Goal: Information Seeking & Learning: Learn about a topic

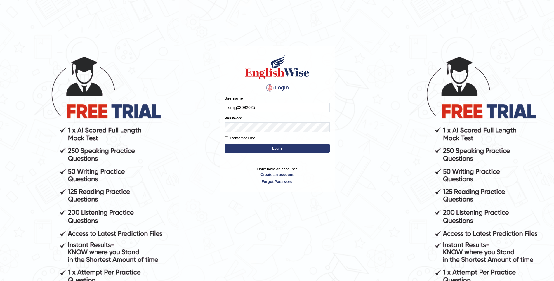
type input "cmjg02092025"
click at [225, 144] on button "Login" at bounding box center [277, 148] width 105 height 9
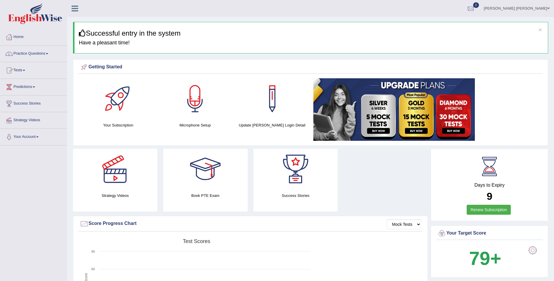
click at [39, 57] on link "Practice Questions" at bounding box center [33, 53] width 67 height 15
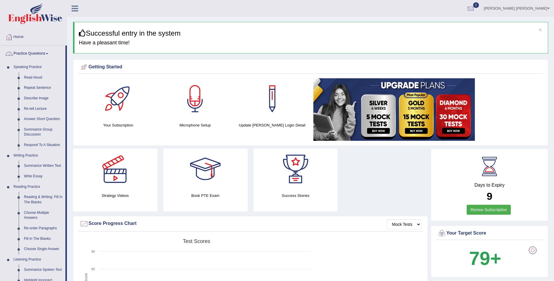
click at [43, 56] on link "Practice Questions" at bounding box center [32, 53] width 65 height 15
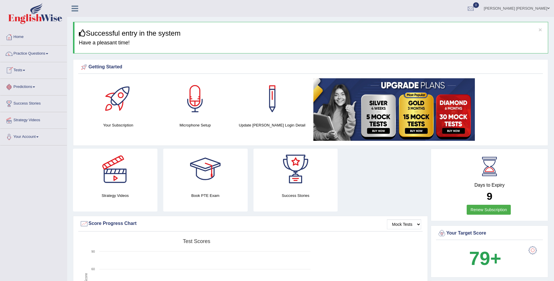
click at [25, 74] on link "Tests" at bounding box center [33, 69] width 67 height 15
click at [27, 93] on link "Take Mock Test" at bounding box center [38, 94] width 55 height 11
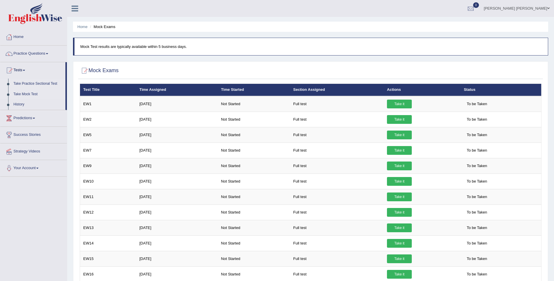
click at [38, 82] on link "Take Practice Sectional Test" at bounding box center [38, 84] width 55 height 11
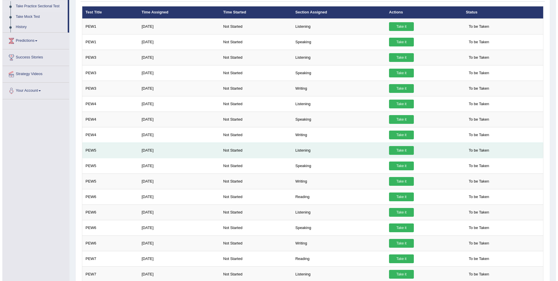
scroll to position [88, 0]
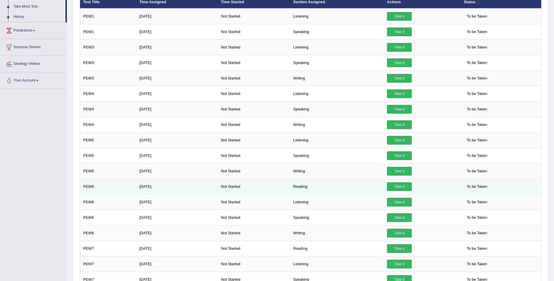
click at [395, 189] on link "Take it" at bounding box center [399, 186] width 25 height 9
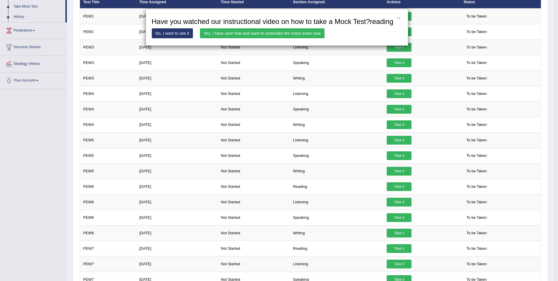
click at [289, 34] on link "Yes, I have seen that and want to undertake the mock exam now" at bounding box center [262, 33] width 125 height 10
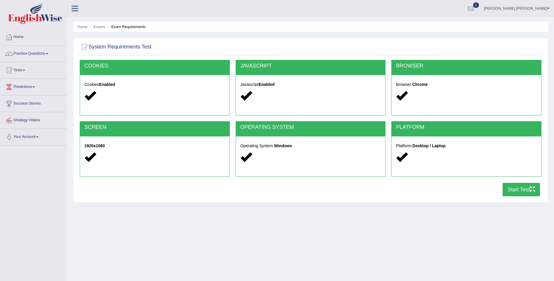
click at [521, 192] on button "Start Test" at bounding box center [521, 189] width 37 height 13
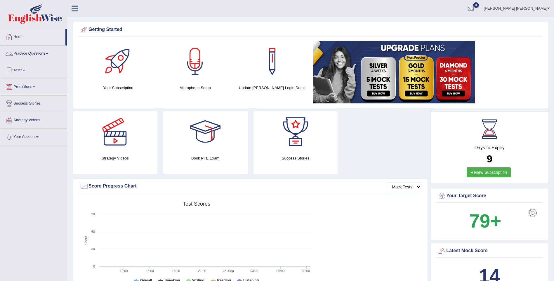
click at [38, 55] on link "Practice Questions" at bounding box center [33, 53] width 67 height 15
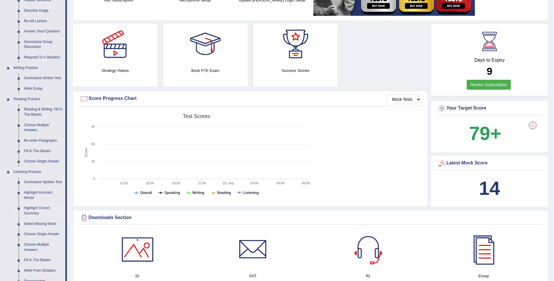
scroll to position [117, 0]
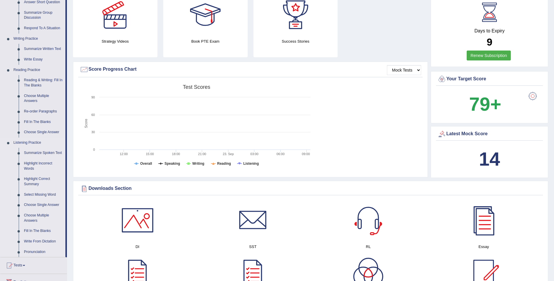
click at [44, 194] on link "Select Missing Word" at bounding box center [43, 195] width 44 height 11
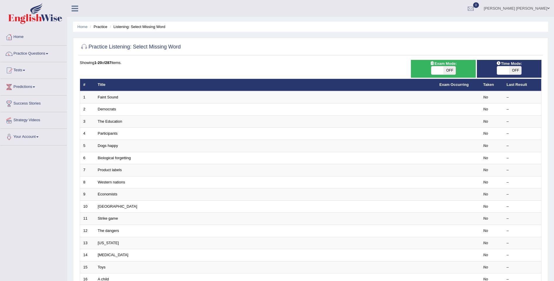
click at [440, 69] on span at bounding box center [437, 70] width 12 height 8
checkbox input "true"
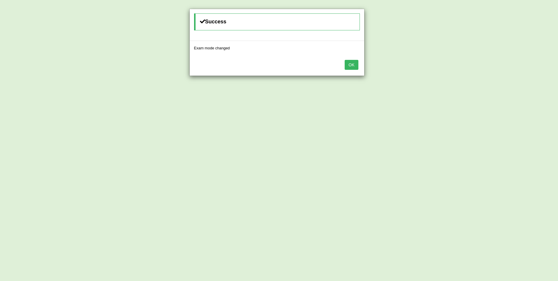
click at [354, 65] on button "OK" at bounding box center [351, 65] width 13 height 10
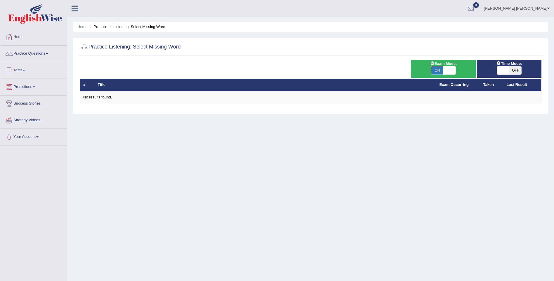
click at [504, 72] on span at bounding box center [503, 70] width 12 height 8
checkbox input "true"
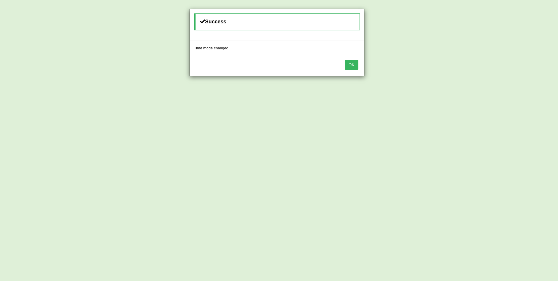
click at [351, 68] on button "OK" at bounding box center [351, 65] width 13 height 10
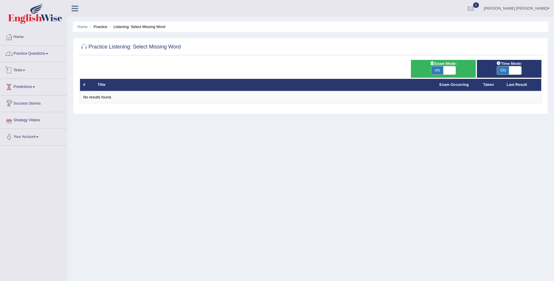
click at [44, 54] on link "Practice Questions" at bounding box center [33, 53] width 67 height 15
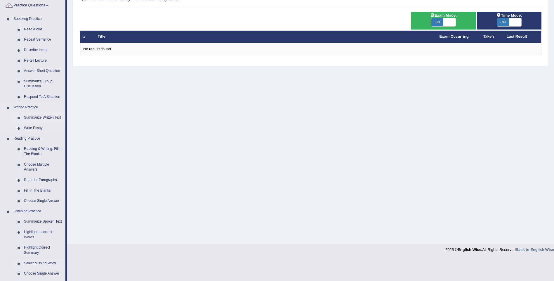
scroll to position [58, 0]
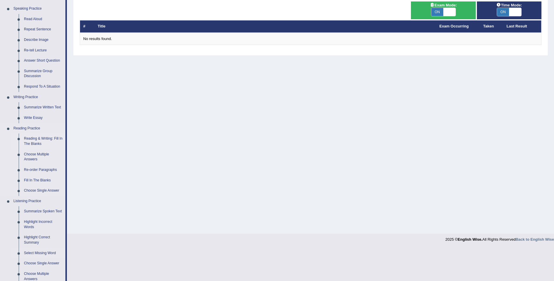
click at [33, 138] on link "Reading & Writing: Fill In The Blanks" at bounding box center [43, 140] width 44 height 15
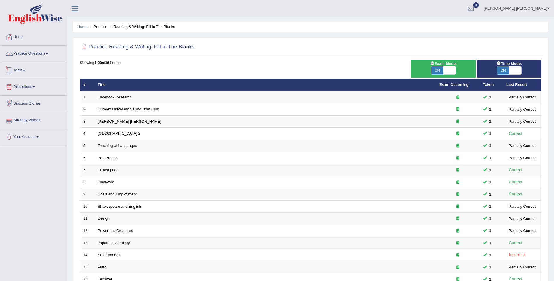
click at [45, 56] on link "Practice Questions" at bounding box center [33, 53] width 67 height 15
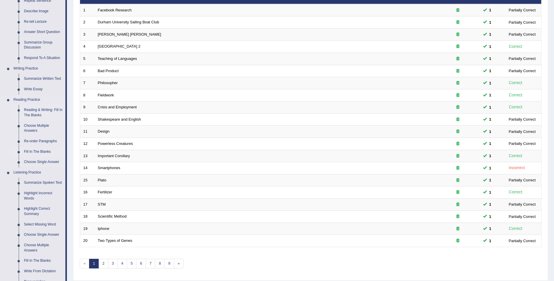
scroll to position [88, 0]
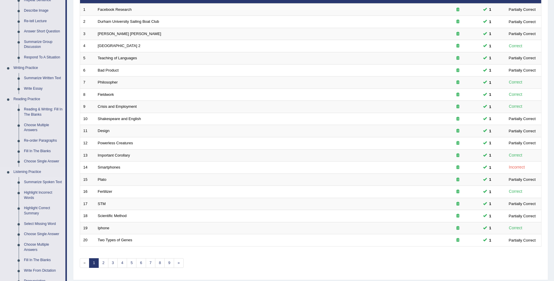
click at [41, 183] on link "Summarize Spoken Text" at bounding box center [43, 182] width 44 height 11
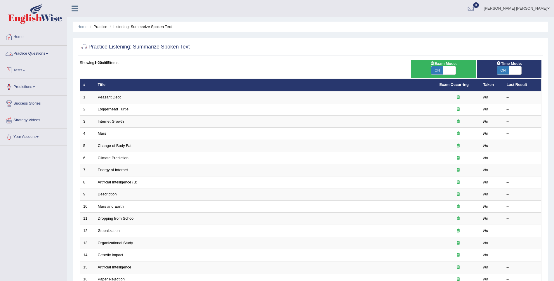
click at [40, 56] on link "Practice Questions" at bounding box center [33, 53] width 67 height 15
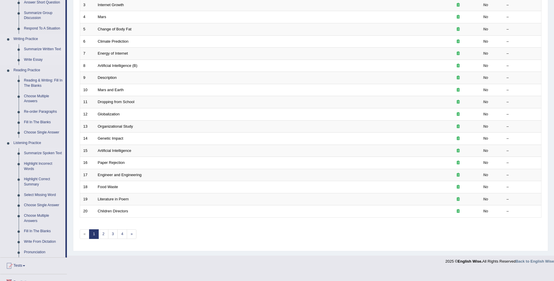
scroll to position [117, 0]
click at [43, 164] on link "Highlight Incorrect Words" at bounding box center [43, 165] width 44 height 15
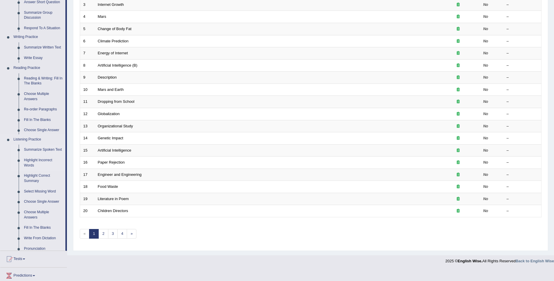
scroll to position [106, 0]
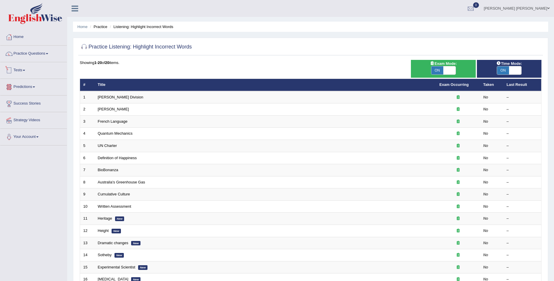
click at [27, 71] on link "Tests" at bounding box center [33, 69] width 67 height 15
click at [43, 54] on link "Practice Questions" at bounding box center [33, 53] width 67 height 15
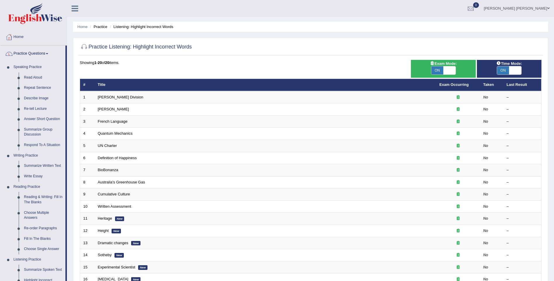
click at [34, 55] on link "Practice Questions" at bounding box center [32, 53] width 65 height 15
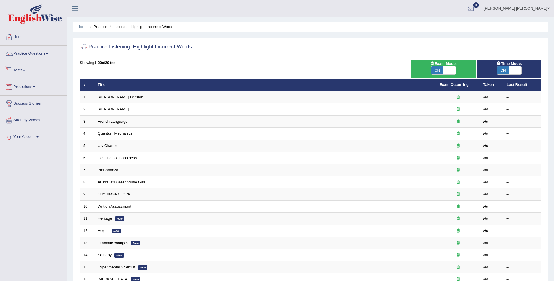
click at [25, 70] on span at bounding box center [24, 70] width 2 height 1
click at [32, 84] on link "Take Practice Sectional Test" at bounding box center [38, 84] width 55 height 11
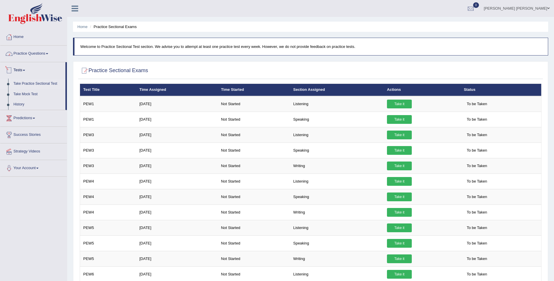
click at [37, 53] on link "Practice Questions" at bounding box center [33, 53] width 67 height 15
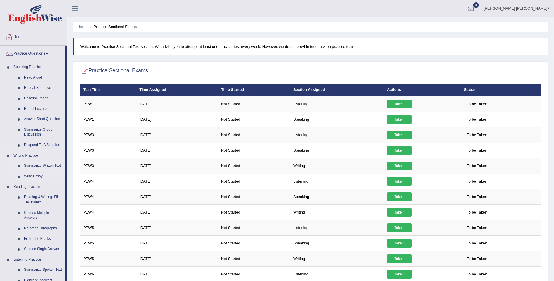
scroll to position [58, 0]
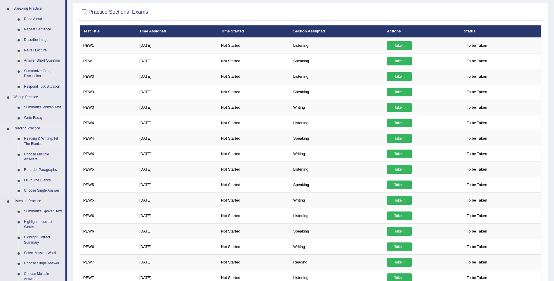
click at [39, 140] on link "Reading & Writing: Fill In The Blanks" at bounding box center [43, 140] width 44 height 15
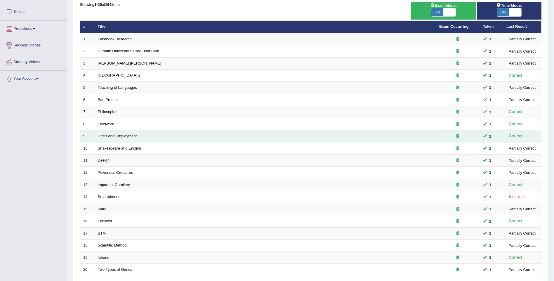
scroll to position [106, 0]
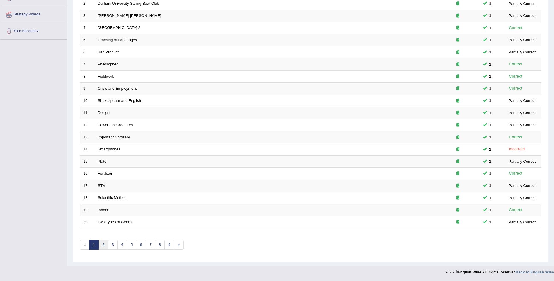
click at [101, 243] on link "2" at bounding box center [103, 245] width 10 height 10
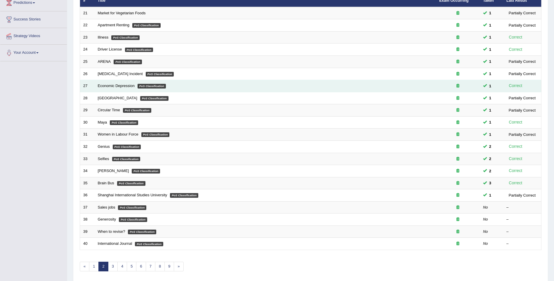
scroll to position [88, 0]
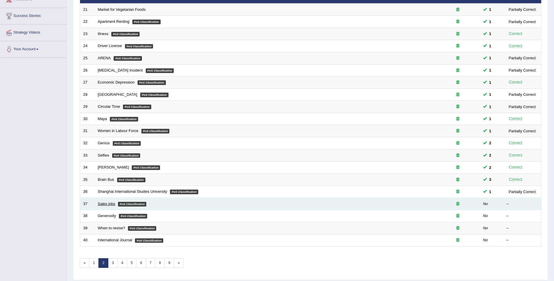
click at [106, 202] on link "Sales jobs" at bounding box center [107, 204] width 18 height 4
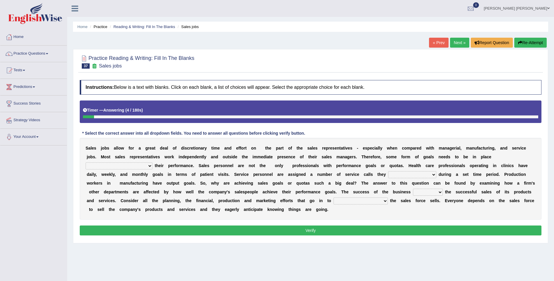
click at [152, 162] on select "as motive and guide should motivate and guide to help motivate and guide as hel…" at bounding box center [119, 165] width 67 height 7
select select "to help motivate and guide"
click at [152, 162] on select "as motive and guide should motivate and guide to help motivate and guide as hel…" at bounding box center [119, 165] width 67 height 7
click at [388, 176] on select "can perform must perform often are performed might be performing" at bounding box center [412, 174] width 48 height 7
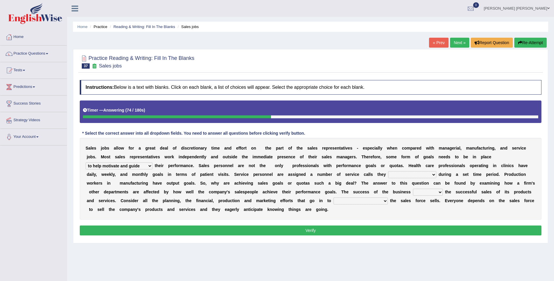
select select "can perform"
click at [388, 171] on select "can perform must perform often are performed might be performing" at bounding box center [412, 174] width 48 height 7
click at [413, 193] on select "hinges on is set at lasts until look ahead" at bounding box center [428, 192] width 30 height 7
select select "look ahead"
click at [413, 189] on select "hinges on is set at lasts until look ahead" at bounding box center [428, 192] width 30 height 7
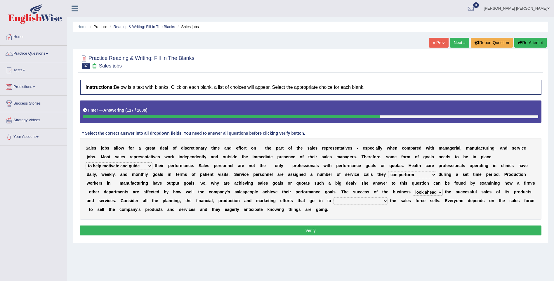
click at [334, 201] on select "describing how producing what constructing how much analyzing where" at bounding box center [361, 200] width 54 height 7
click at [334, 197] on select "describing how producing what constructing how much analyzing where" at bounding box center [361, 200] width 54 height 7
click at [334, 202] on select "describing how producing what constructing how much analyzing where" at bounding box center [361, 200] width 54 height 7
select select "producing what"
click at [334, 197] on select "describing how producing what constructing how much analyzing where" at bounding box center [361, 200] width 54 height 7
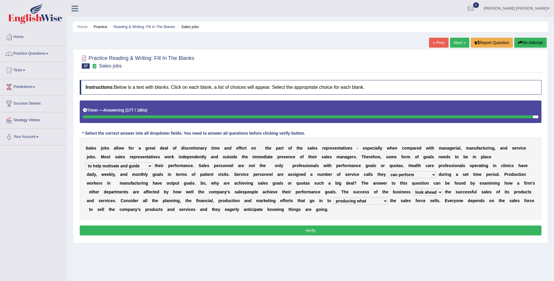
click at [334, 200] on select "describing how producing what constructing how much analyzing where" at bounding box center [361, 200] width 54 height 7
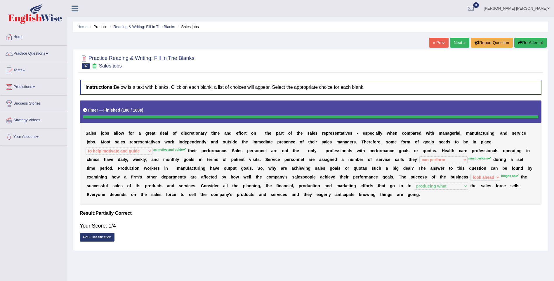
click at [454, 42] on link "Next »" at bounding box center [459, 43] width 19 height 10
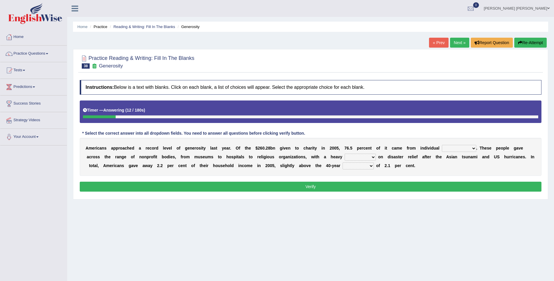
click at [442, 149] on select "donors accounts businessmen honors" at bounding box center [459, 148] width 34 height 7
click at [442, 145] on select "donors accounts businessmen honors" at bounding box center [459, 148] width 34 height 7
click at [444, 147] on select "donors accounts businessmen honors" at bounding box center [459, 148] width 34 height 7
select select "businessmen"
click at [442, 145] on select "donors accounts businessmen honors" at bounding box center [459, 148] width 34 height 7
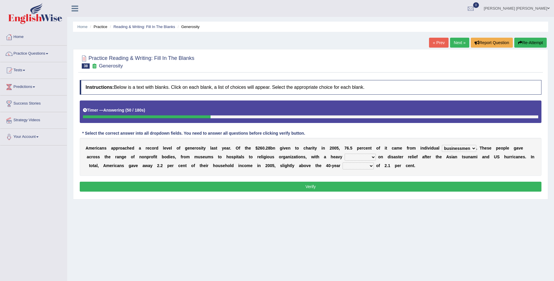
click at [345, 158] on select "analysis imagination emphasis hypothesis" at bounding box center [360, 157] width 31 height 7
click at [345, 154] on select "analysis imagination emphasis hypothesis" at bounding box center [360, 157] width 31 height 7
click at [345, 156] on select "analysis imagination emphasis hypothesis" at bounding box center [360, 157] width 31 height 7
select select "analysis"
click at [345, 154] on select "analysis imagination emphasis hypothesis" at bounding box center [360, 157] width 31 height 7
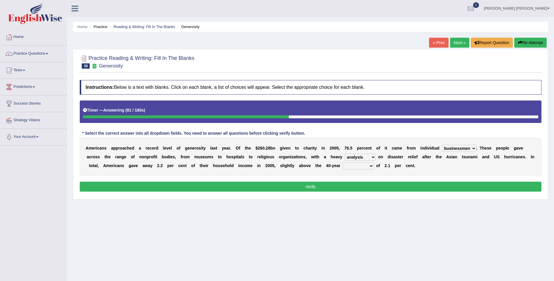
click at [343, 166] on select "coverage average indebtness sovereignty" at bounding box center [358, 165] width 31 height 7
select select "coverage"
click at [343, 162] on select "coverage average indebtness sovereignty" at bounding box center [358, 165] width 31 height 7
click at [365, 169] on div "A m e r i c a n s a p p r o a c h e d a r e c o r d l e v e l o f g e n e r o s…" at bounding box center [311, 157] width 462 height 38
click at [345, 157] on select "analysis imagination emphasis hypothesis" at bounding box center [360, 157] width 31 height 7
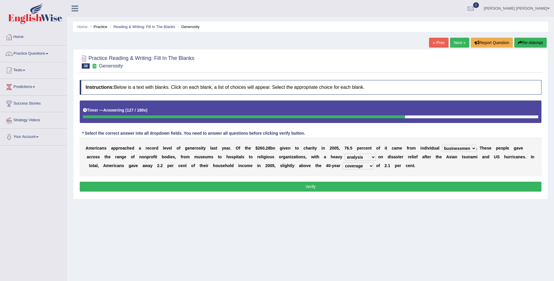
select select "emphasis"
click at [345, 154] on select "analysis imagination emphasis hypothesis" at bounding box center [360, 157] width 31 height 7
click at [343, 166] on select "coverage average indebtness sovereignty" at bounding box center [358, 165] width 31 height 7
select select "average"
click at [343, 162] on select "coverage average indebtness sovereignty" at bounding box center [358, 165] width 31 height 7
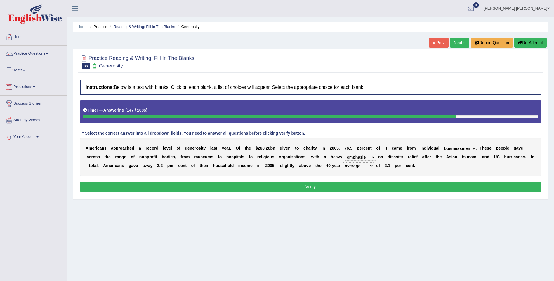
click at [291, 190] on button "Verify" at bounding box center [311, 187] width 462 height 10
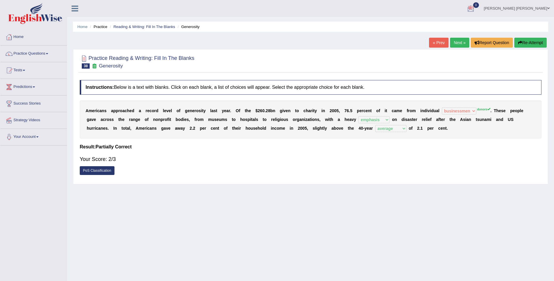
click at [475, 9] on div at bounding box center [470, 8] width 9 height 9
click at [447, 25] on strong "See All Alerts" at bounding box center [434, 24] width 26 height 5
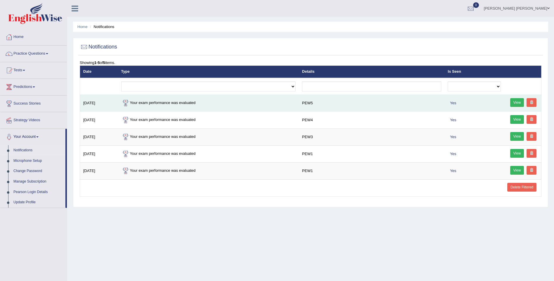
click at [516, 104] on link "View" at bounding box center [517, 102] width 14 height 9
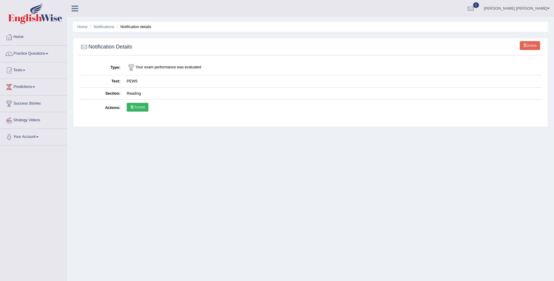
click at [145, 108] on link "Scores" at bounding box center [138, 107] width 22 height 9
click at [25, 37] on link "Home" at bounding box center [33, 36] width 67 height 15
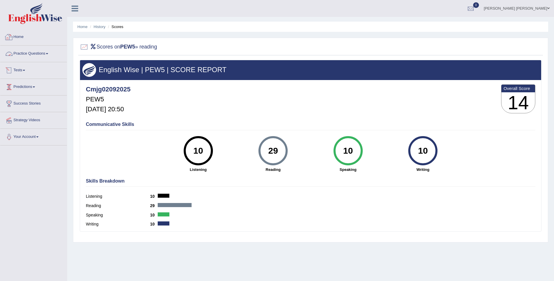
click at [24, 40] on link "Home" at bounding box center [33, 36] width 67 height 15
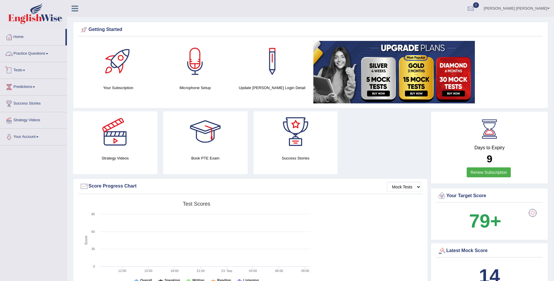
click at [23, 72] on link "Tests" at bounding box center [33, 69] width 67 height 15
click at [19, 102] on link "History" at bounding box center [38, 104] width 55 height 11
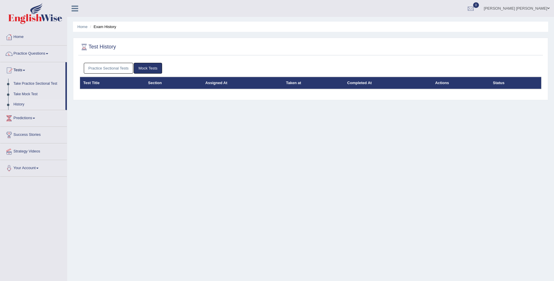
click at [118, 67] on link "Practice Sectional Tests" at bounding box center [109, 68] width 50 height 11
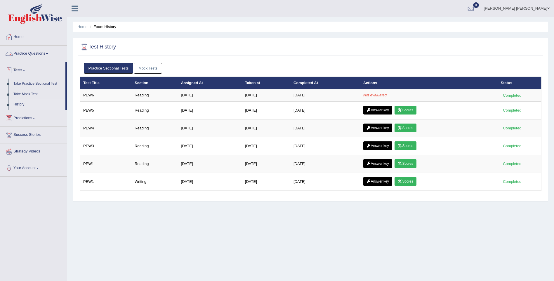
click at [35, 55] on link "Practice Questions" at bounding box center [33, 53] width 67 height 15
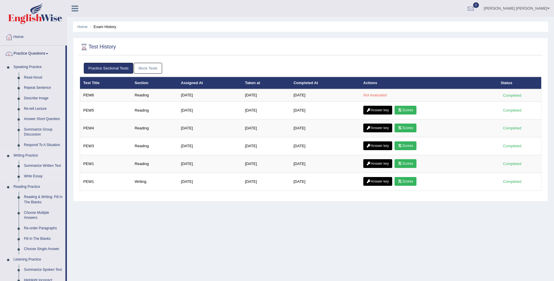
click at [33, 166] on link "Summarize Written Text" at bounding box center [43, 166] width 44 height 11
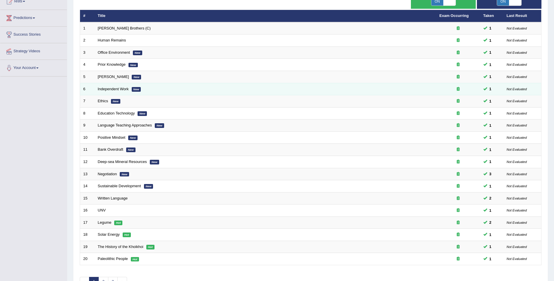
scroll to position [106, 0]
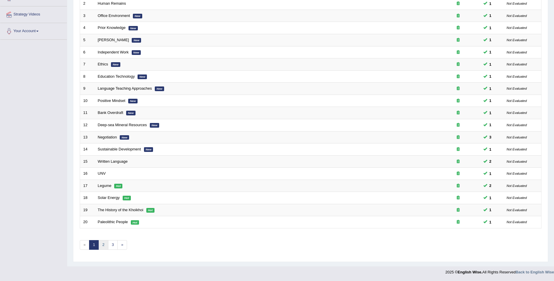
click at [103, 244] on link "2" at bounding box center [103, 245] width 10 height 10
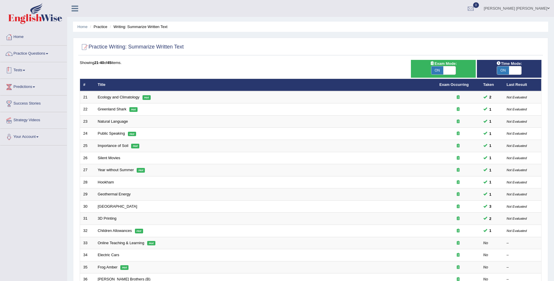
click at [24, 70] on link "Tests" at bounding box center [33, 69] width 67 height 15
click at [32, 54] on link "Practice Questions" at bounding box center [33, 53] width 67 height 15
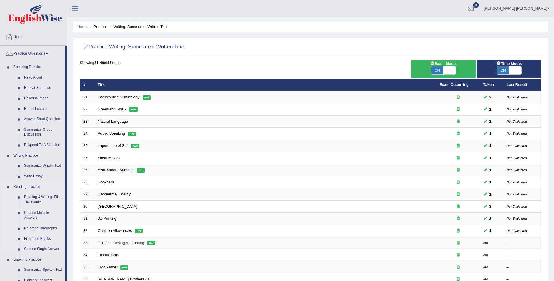
click at [37, 213] on link "Choose Multiple Answers" at bounding box center [43, 215] width 44 height 15
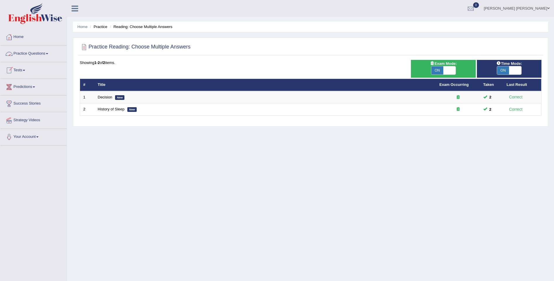
click at [39, 57] on link "Practice Questions" at bounding box center [33, 53] width 67 height 15
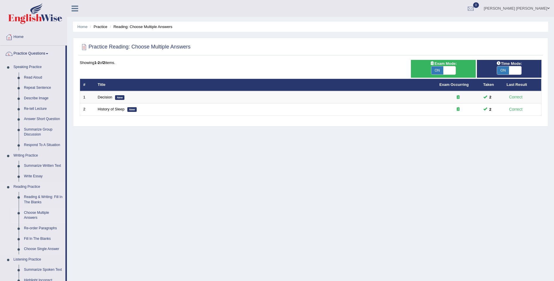
scroll to position [29, 0]
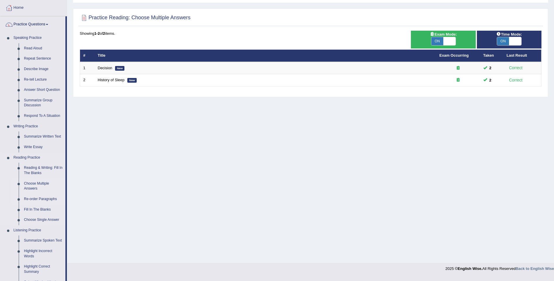
click at [41, 198] on link "Re-order Paragraphs" at bounding box center [43, 199] width 44 height 11
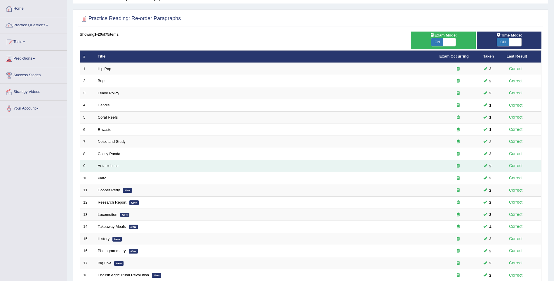
scroll to position [106, 0]
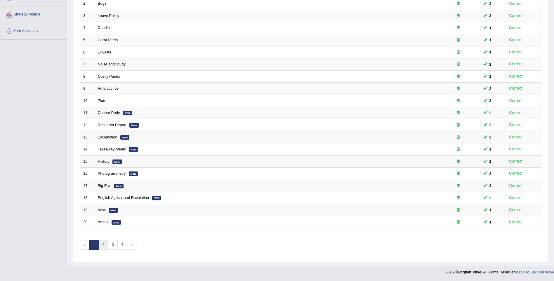
click at [103, 246] on link "2" at bounding box center [103, 245] width 10 height 10
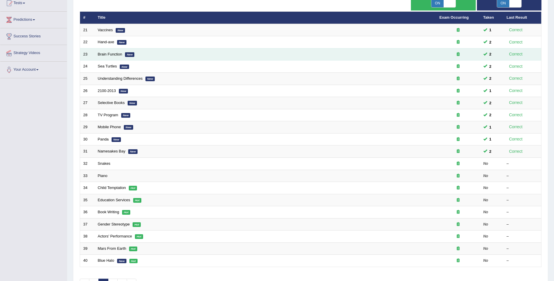
scroll to position [88, 0]
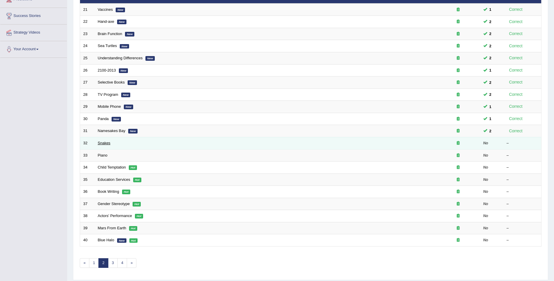
click at [105, 143] on link "Snakes" at bounding box center [104, 143] width 13 height 4
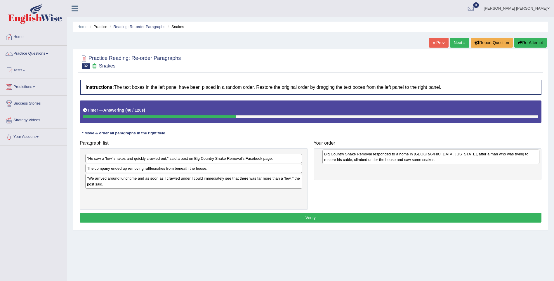
drag, startPoint x: 175, startPoint y: 201, endPoint x: 412, endPoint y: 161, distance: 240.5
click at [412, 161] on div "Big Country Snake Removal responded to a home in [GEOGRAPHIC_DATA], [US_STATE],…" at bounding box center [430, 157] width 217 height 15
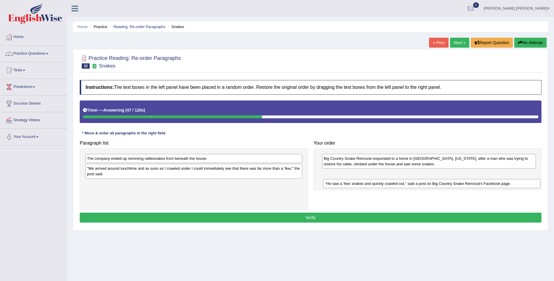
drag, startPoint x: 165, startPoint y: 158, endPoint x: 403, endPoint y: 183, distance: 239.4
click at [403, 183] on div "”He saw a 'few' snakes and quickly crawled out,” said a post on Big Country Sna…" at bounding box center [431, 183] width 217 height 9
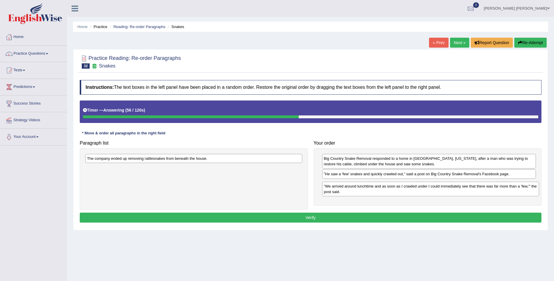
drag, startPoint x: 137, startPoint y: 171, endPoint x: 374, endPoint y: 188, distance: 237.5
click at [374, 188] on div "”We arrived around lunchtime and as soon as I crawled under I could immediately…" at bounding box center [430, 189] width 217 height 15
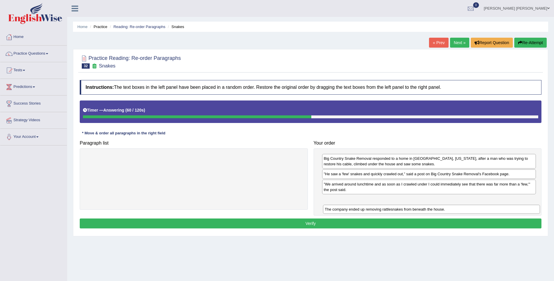
drag, startPoint x: 171, startPoint y: 157, endPoint x: 409, endPoint y: 208, distance: 243.1
click at [409, 208] on div "The company ended up removing rattlesnakes from beneath the house." at bounding box center [431, 209] width 217 height 9
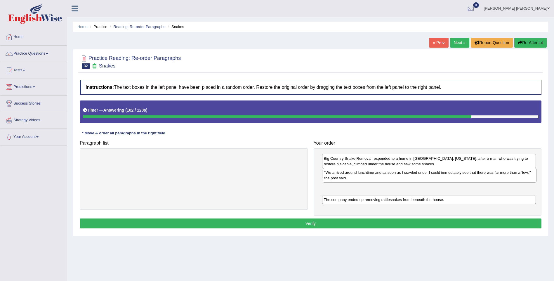
drag, startPoint x: 345, startPoint y: 189, endPoint x: 345, endPoint y: 178, distance: 11.7
click at [345, 178] on div "”We arrived around lunchtime and as soon as I crawled under I could immediately…" at bounding box center [430, 175] width 214 height 15
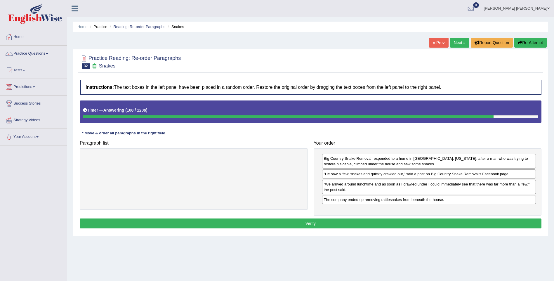
drag, startPoint x: 352, startPoint y: 190, endPoint x: 352, endPoint y: 180, distance: 10.5
click at [352, 182] on div "”We arrived around lunchtime and as soon as I crawled under I could immediately…" at bounding box center [429, 187] width 214 height 15
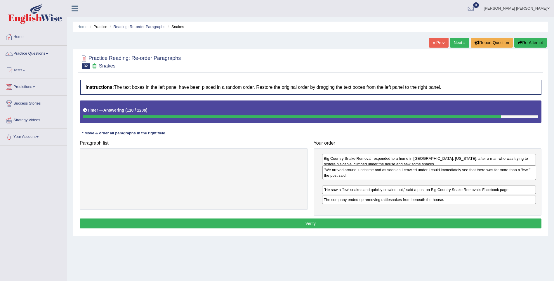
drag, startPoint x: 345, startPoint y: 182, endPoint x: 345, endPoint y: 170, distance: 12.0
click at [345, 170] on div "”We arrived around lunchtime and as soon as I crawled under I could immediately…" at bounding box center [429, 172] width 214 height 15
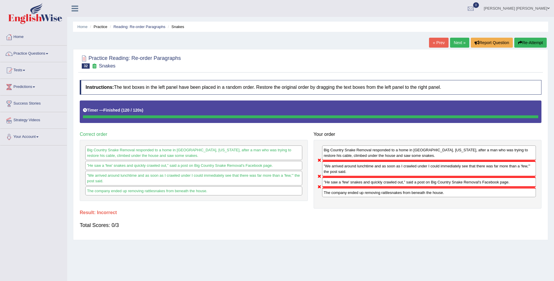
click at [525, 45] on button "Re-Attempt" at bounding box center [530, 43] width 32 height 10
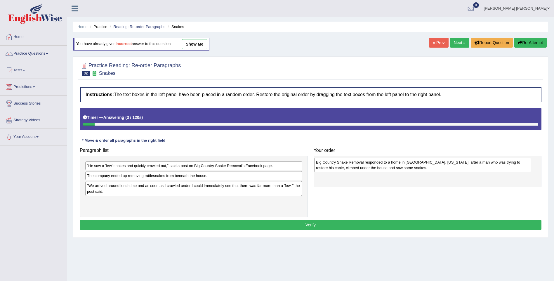
drag, startPoint x: 116, startPoint y: 204, endPoint x: 345, endPoint y: 165, distance: 232.3
click at [345, 165] on div "Big Country Snake Removal responded to a home in [GEOGRAPHIC_DATA], [US_STATE],…" at bounding box center [422, 165] width 217 height 15
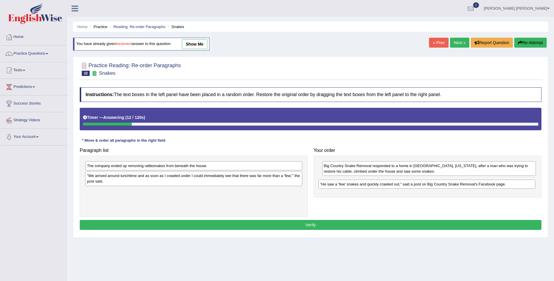
drag, startPoint x: 188, startPoint y: 166, endPoint x: 423, endPoint y: 185, distance: 235.9
click at [423, 184] on div "”He saw a 'few' snakes and quickly crawled out,” said a post on Big Country Sna…" at bounding box center [426, 184] width 217 height 9
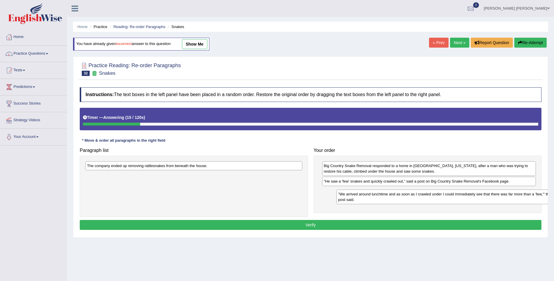
drag, startPoint x: 126, startPoint y: 177, endPoint x: 370, endPoint y: 196, distance: 244.6
click at [370, 196] on div "”We arrived around lunchtime and as soon as I crawled under I could immediately…" at bounding box center [444, 197] width 217 height 15
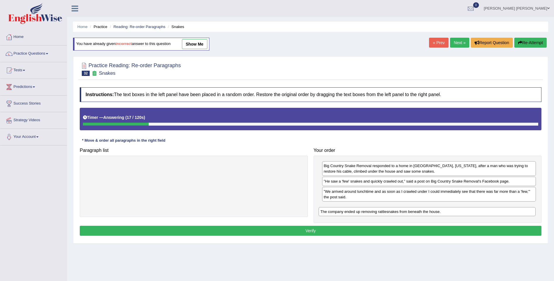
drag, startPoint x: 226, startPoint y: 167, endPoint x: 459, endPoint y: 213, distance: 237.8
click at [459, 213] on div "The company ended up removing rattlesnakes from beneath the house." at bounding box center [427, 211] width 217 height 9
click at [286, 229] on button "Verify" at bounding box center [311, 231] width 462 height 10
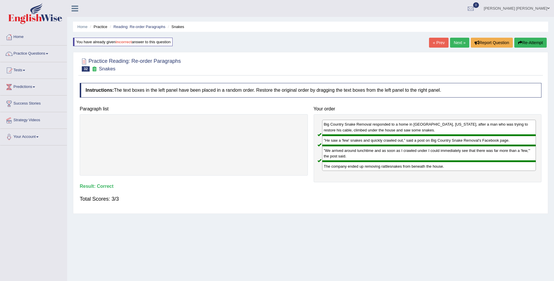
click at [456, 44] on link "Next »" at bounding box center [459, 43] width 19 height 10
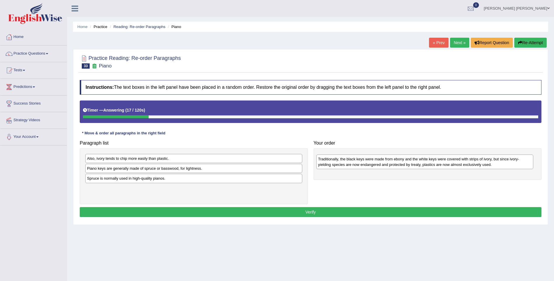
drag, startPoint x: 209, startPoint y: 164, endPoint x: 436, endPoint y: 166, distance: 227.2
click at [436, 166] on div "Traditionally, the black keys were made from ebony and the white keys were cove…" at bounding box center [424, 162] width 217 height 15
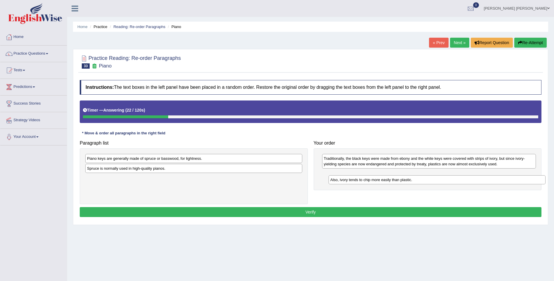
drag, startPoint x: 128, startPoint y: 158, endPoint x: 369, endPoint y: 179, distance: 242.2
click at [369, 179] on div "Also, ivory tends to chip more easily than plastic." at bounding box center [437, 179] width 217 height 9
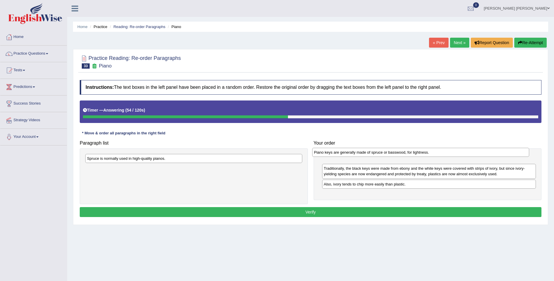
drag, startPoint x: 139, startPoint y: 157, endPoint x: 367, endPoint y: 150, distance: 228.2
click at [367, 150] on div "Piano keys are generally made of spruce or basswood, for lightness." at bounding box center [420, 152] width 217 height 9
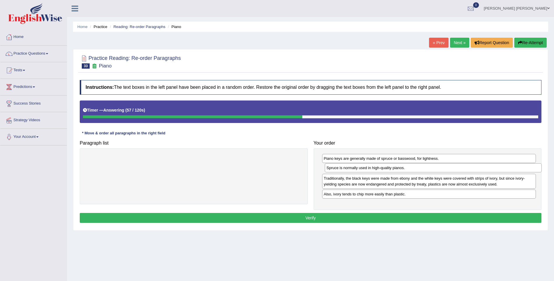
drag, startPoint x: 137, startPoint y: 160, endPoint x: 376, endPoint y: 170, distance: 239.7
click at [376, 170] on div "Spruce is normally used in high-quality pianos." at bounding box center [433, 167] width 217 height 9
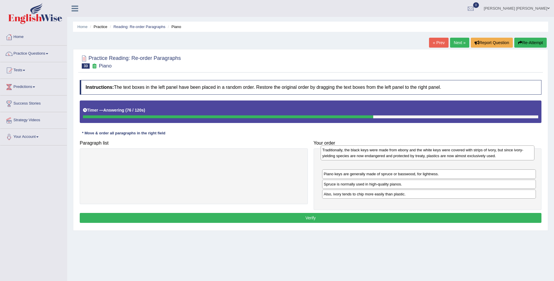
drag, startPoint x: 372, startPoint y: 183, endPoint x: 371, endPoint y: 155, distance: 28.4
click at [371, 155] on div "Traditionally, the black keys were made from ebony and the white keys were cove…" at bounding box center [428, 152] width 214 height 15
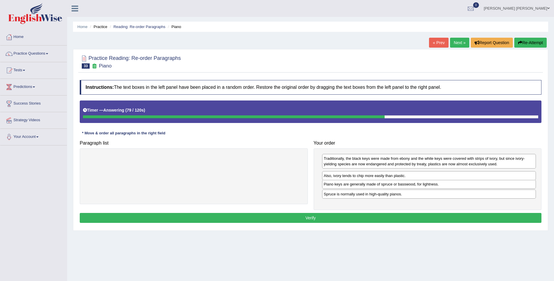
drag, startPoint x: 350, startPoint y: 196, endPoint x: 350, endPoint y: 177, distance: 18.4
click at [350, 177] on div "Also, ivory tends to chip more easily than plastic." at bounding box center [429, 175] width 214 height 9
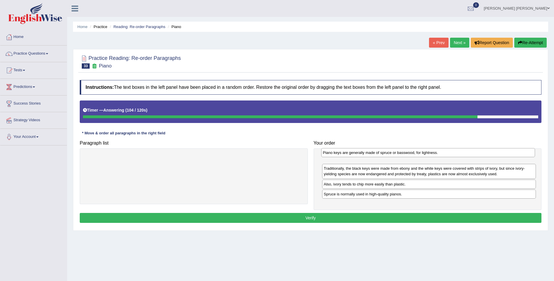
drag, startPoint x: 342, startPoint y: 185, endPoint x: 341, endPoint y: 154, distance: 31.6
click at [341, 154] on div "Piano keys are generally made of spruce or basswood, for lightness." at bounding box center [428, 152] width 214 height 9
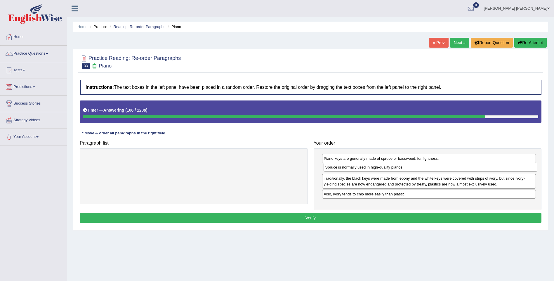
drag, startPoint x: 336, startPoint y: 197, endPoint x: 338, endPoint y: 170, distance: 26.9
click at [338, 170] on div "Spruce is normally used in high-quality pianos." at bounding box center [431, 167] width 214 height 9
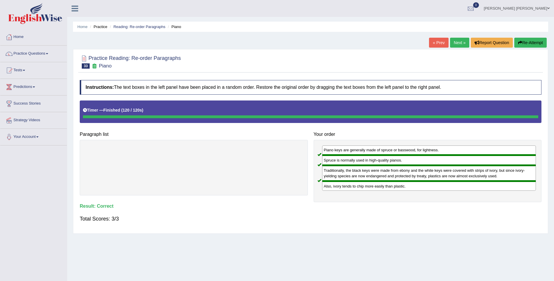
click at [458, 45] on link "Next »" at bounding box center [459, 43] width 19 height 10
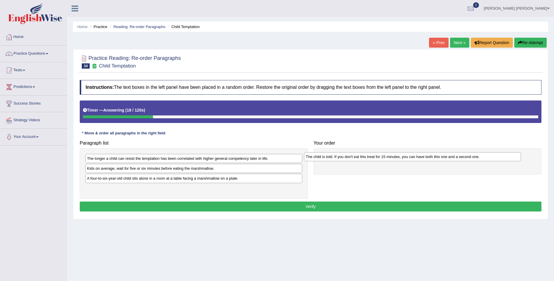
drag, startPoint x: 214, startPoint y: 158, endPoint x: 433, endPoint y: 157, distance: 219.1
click at [433, 157] on div "The child is told: If you don't eat this treat for 15 minutes, you can have bot…" at bounding box center [412, 156] width 217 height 9
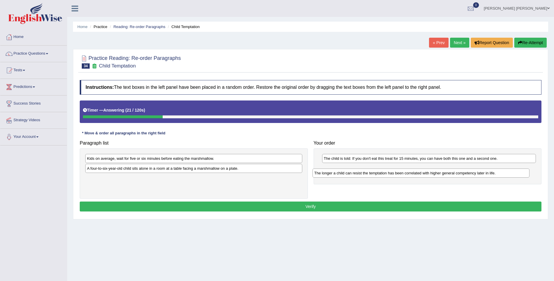
drag, startPoint x: 201, startPoint y: 157, endPoint x: 428, endPoint y: 172, distance: 227.7
click at [428, 172] on div "The longer a child can resist the temptation has been correlated with higher ge…" at bounding box center [421, 173] width 217 height 9
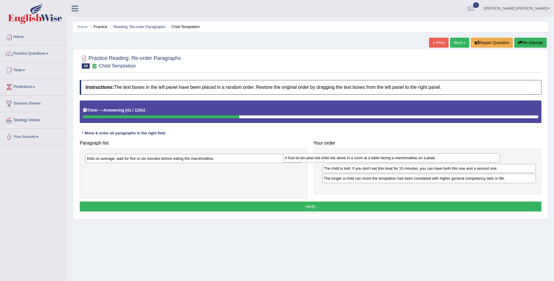
drag, startPoint x: 263, startPoint y: 169, endPoint x: 462, endPoint y: 159, distance: 199.2
click at [462, 159] on div "A four-to-six-year-old child sits alone in a room at a table facing a marshmall…" at bounding box center [391, 157] width 217 height 9
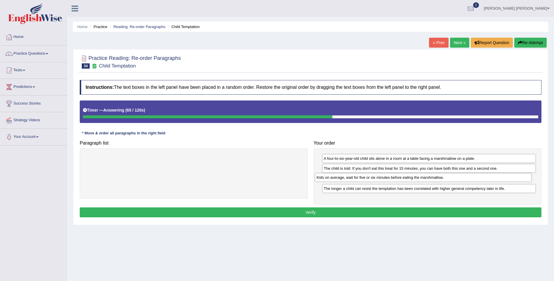
drag, startPoint x: 136, startPoint y: 158, endPoint x: 366, endPoint y: 177, distance: 230.9
click at [366, 177] on div "Kids on average, wait for five or six minutes before eating the marshmallow." at bounding box center [423, 177] width 217 height 9
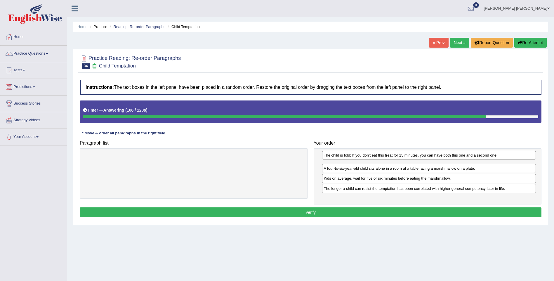
drag, startPoint x: 347, startPoint y: 169, endPoint x: 347, endPoint y: 156, distance: 13.1
click at [347, 156] on div "The child is told: If you don't eat this treat for 15 minutes, you can have bot…" at bounding box center [429, 155] width 214 height 9
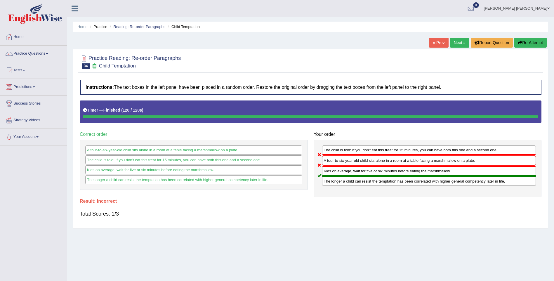
click at [523, 43] on button "Re-Attempt" at bounding box center [530, 43] width 32 height 10
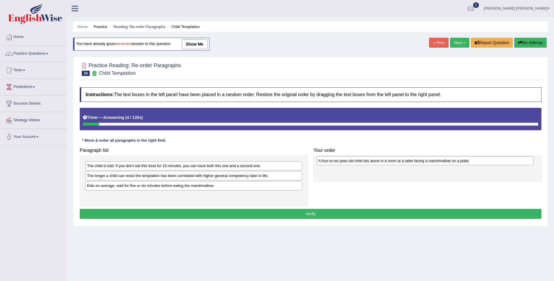
drag, startPoint x: 127, startPoint y: 197, endPoint x: 359, endPoint y: 162, distance: 234.0
click at [359, 162] on div "A four-to-six-year-old child sits alone in a room at a table facing a marshmall…" at bounding box center [425, 160] width 217 height 9
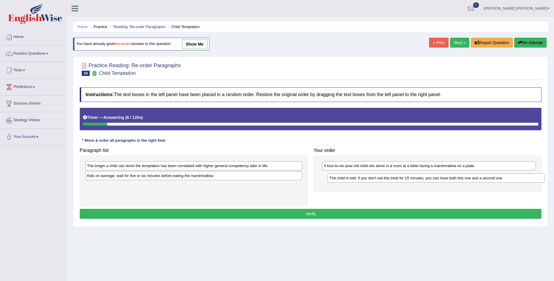
drag, startPoint x: 153, startPoint y: 164, endPoint x: 396, endPoint y: 176, distance: 243.0
click at [396, 176] on div "The child is told: If you don't eat this treat for 15 minutes, you can have bot…" at bounding box center [436, 177] width 217 height 9
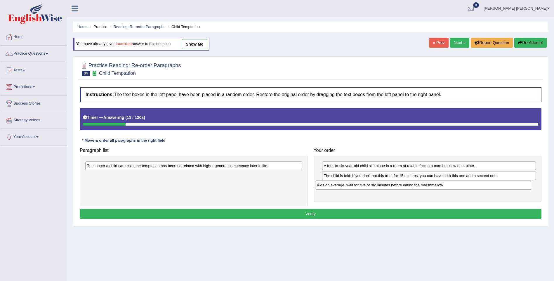
drag, startPoint x: 135, startPoint y: 176, endPoint x: 365, endPoint y: 185, distance: 230.0
click at [365, 185] on div "Kids on average, wait for five or six minutes before eating the marshmallow." at bounding box center [423, 184] width 217 height 9
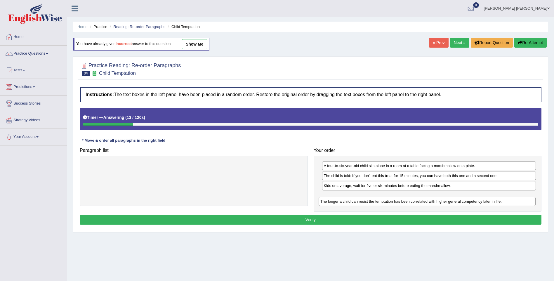
drag, startPoint x: 250, startPoint y: 165, endPoint x: 484, endPoint y: 201, distance: 236.1
click at [484, 201] on div "The longer a child can resist the temptation has been correlated with higher ge…" at bounding box center [427, 201] width 217 height 9
click at [390, 223] on button "Verify" at bounding box center [311, 220] width 462 height 10
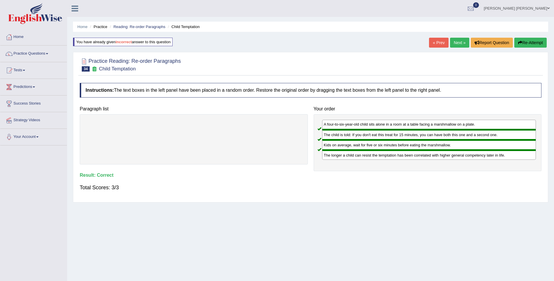
click at [457, 43] on link "Next »" at bounding box center [459, 43] width 19 height 10
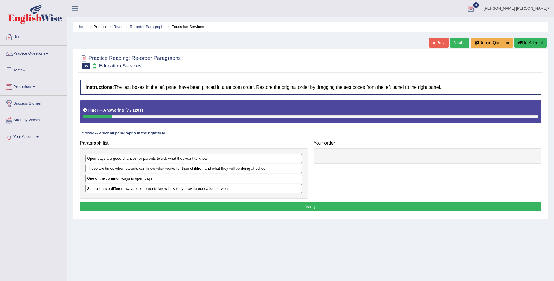
click at [255, 55] on div at bounding box center [311, 62] width 462 height 18
click at [458, 7] on ul "Mark Jay Gumogda Corton Toggle navigation Username: cmjg02092025 Access Type: O…" at bounding box center [383, 8] width 341 height 17
click at [475, 8] on div at bounding box center [470, 8] width 9 height 9
click at [309, 18] on div "Home Practice Reading: Re-order Paragraphs Education Services « Prev Next » Rep…" at bounding box center [310, 146] width 487 height 292
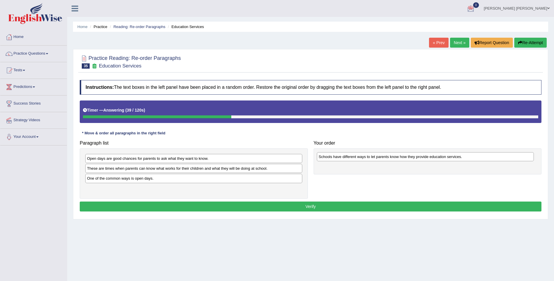
drag, startPoint x: 151, startPoint y: 191, endPoint x: 378, endPoint y: 160, distance: 228.7
click at [382, 159] on div "Schools have different ways to let parents know how they provide education serv…" at bounding box center [425, 156] width 217 height 9
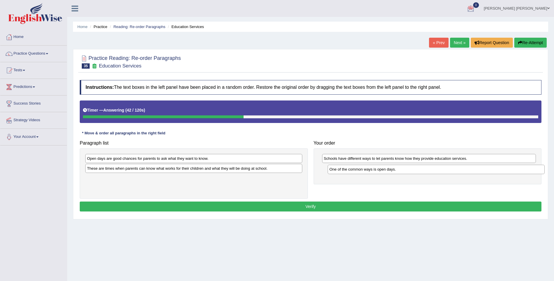
drag, startPoint x: 154, startPoint y: 179, endPoint x: 392, endPoint y: 171, distance: 237.9
click at [392, 171] on div "One of the common ways is open days." at bounding box center [436, 169] width 217 height 9
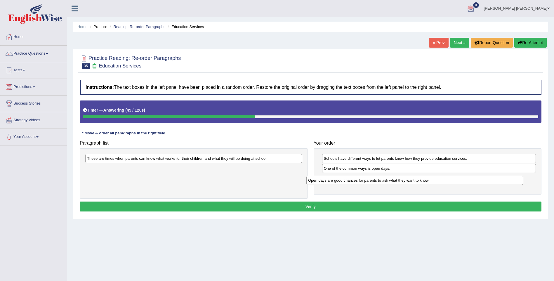
drag, startPoint x: 165, startPoint y: 158, endPoint x: 393, endPoint y: 180, distance: 228.5
click at [393, 180] on div "Open days are good chances for parents to ask what they want to know." at bounding box center [414, 180] width 217 height 9
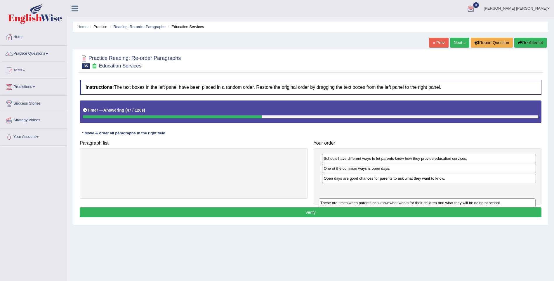
drag, startPoint x: 230, startPoint y: 158, endPoint x: 466, endPoint y: 197, distance: 238.8
click at [466, 198] on div "These are times when parents can know what works for their children and what th…" at bounding box center [427, 202] width 217 height 9
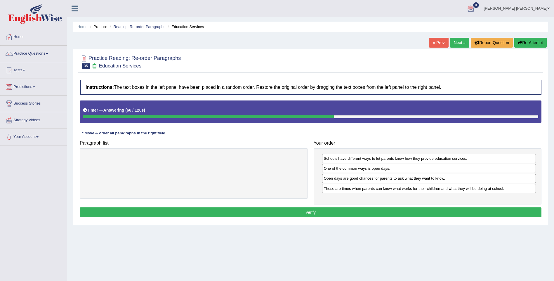
click at [327, 214] on button "Verify" at bounding box center [311, 212] width 462 height 10
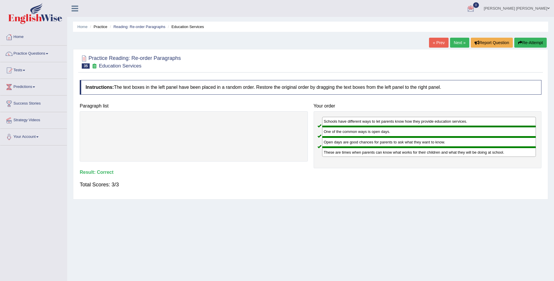
click at [459, 46] on link "Next »" at bounding box center [459, 43] width 19 height 10
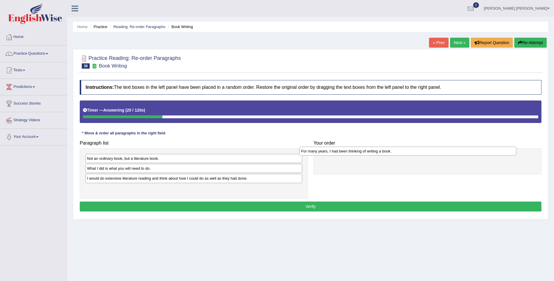
drag, startPoint x: 164, startPoint y: 189, endPoint x: 368, endPoint y: 154, distance: 206.8
click at [379, 151] on div "For many years, I had been thinking of writing a book." at bounding box center [407, 151] width 217 height 9
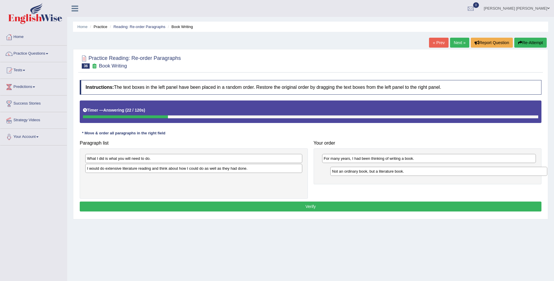
drag, startPoint x: 122, startPoint y: 158, endPoint x: 365, endPoint y: 171, distance: 243.6
click at [365, 171] on div "Not an ordinary book, but a literature book." at bounding box center [438, 171] width 217 height 9
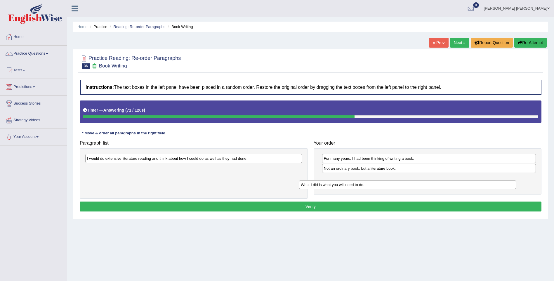
drag, startPoint x: 152, startPoint y: 159, endPoint x: 366, endPoint y: 186, distance: 216.0
click at [366, 186] on div "What I did is what you will need to do." at bounding box center [407, 184] width 217 height 9
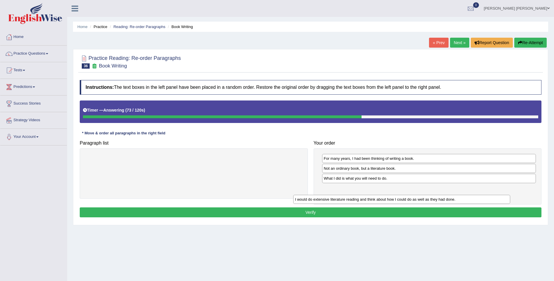
drag, startPoint x: 211, startPoint y: 157, endPoint x: 419, endPoint y: 198, distance: 211.9
click at [419, 198] on div "I would do extensive literature reading and think about how I could do as well …" at bounding box center [401, 199] width 217 height 9
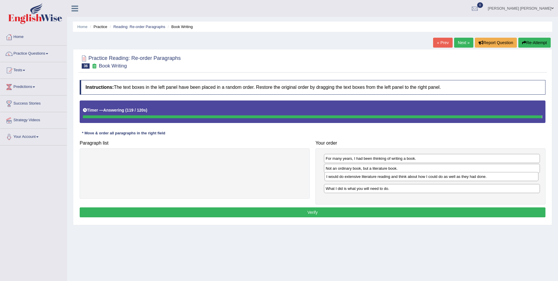
drag, startPoint x: 361, startPoint y: 188, endPoint x: 362, endPoint y: 176, distance: 12.0
click at [362, 176] on div "For many years, I had been thinking of writing a book. Not an ordinary book, bu…" at bounding box center [431, 176] width 230 height 56
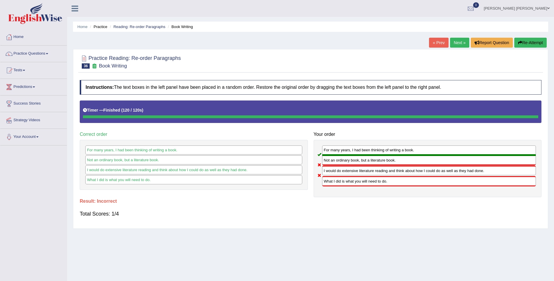
click at [529, 43] on button "Re-Attempt" at bounding box center [530, 43] width 32 height 10
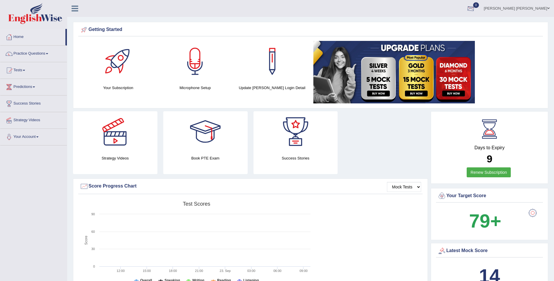
click at [475, 11] on div at bounding box center [470, 8] width 9 height 9
click at [447, 23] on strong "See All Alerts" at bounding box center [434, 24] width 26 height 5
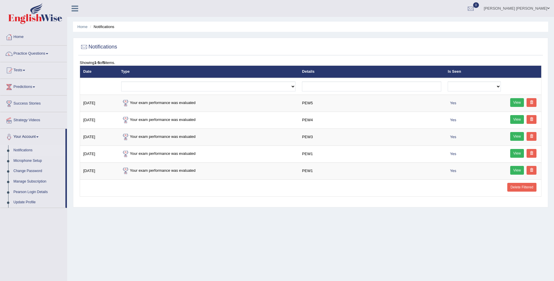
click at [23, 38] on link "Home" at bounding box center [33, 36] width 67 height 15
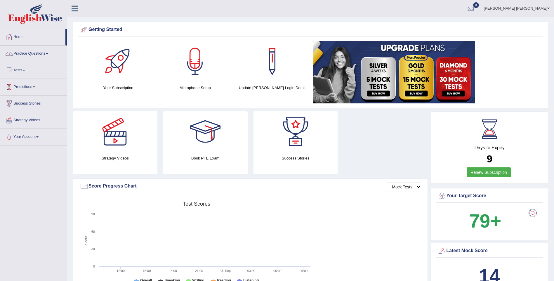
click at [37, 57] on link "Practice Questions" at bounding box center [33, 53] width 67 height 15
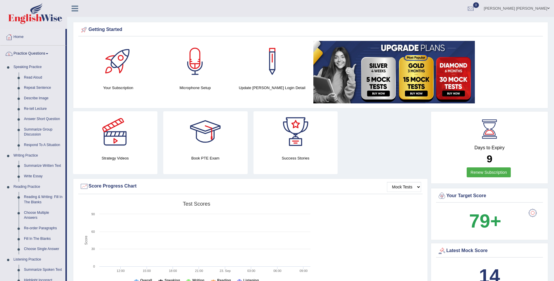
click at [41, 54] on link "Practice Questions" at bounding box center [32, 53] width 65 height 15
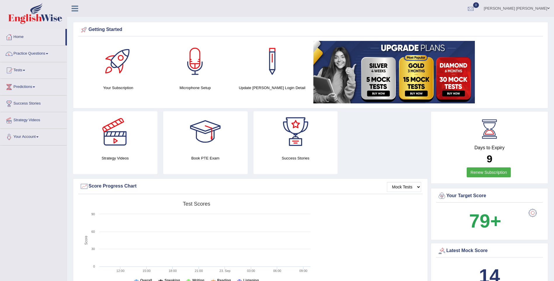
click at [475, 8] on div at bounding box center [470, 8] width 9 height 9
click at [447, 22] on strong "See All Alerts" at bounding box center [434, 24] width 26 height 5
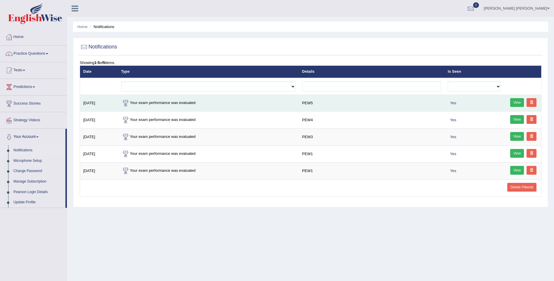
click at [513, 101] on link "View" at bounding box center [517, 102] width 14 height 9
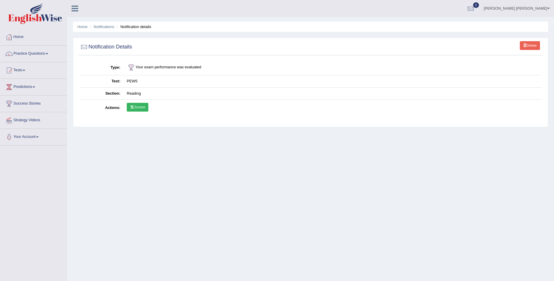
click at [131, 107] on icon at bounding box center [132, 107] width 4 height 4
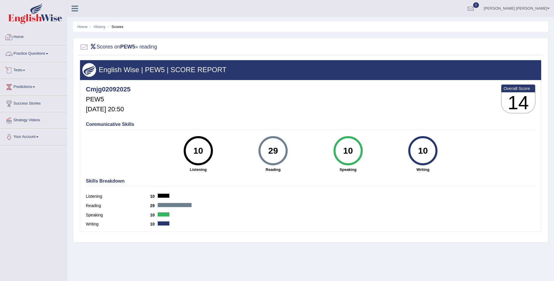
click at [18, 37] on link "Home" at bounding box center [33, 36] width 67 height 15
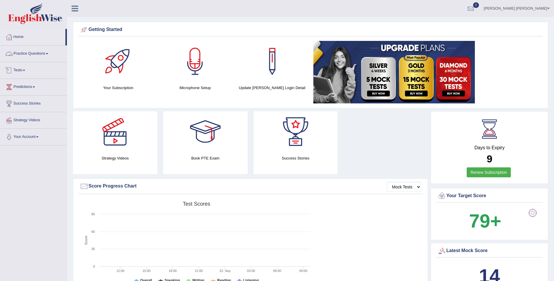
click at [22, 70] on link "Tests" at bounding box center [33, 69] width 67 height 15
click at [21, 104] on link "History" at bounding box center [38, 104] width 55 height 11
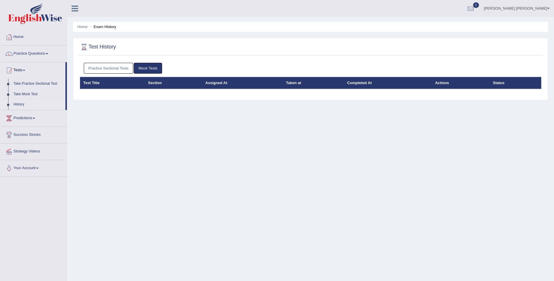
click at [114, 69] on link "Practice Sectional Tests" at bounding box center [109, 68] width 50 height 11
click at [109, 69] on link "Practice Sectional Tests" at bounding box center [109, 68] width 50 height 11
click at [110, 67] on link "Practice Sectional Tests" at bounding box center [109, 68] width 50 height 11
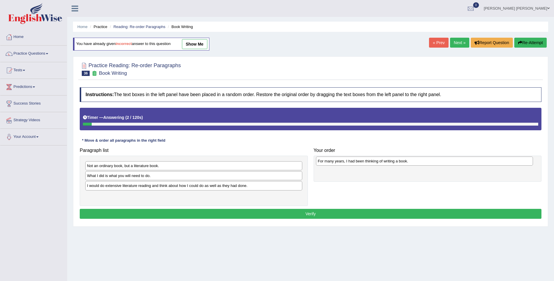
drag, startPoint x: 123, startPoint y: 196, endPoint x: 354, endPoint y: 162, distance: 233.3
click at [354, 162] on div "For many years, I had been thinking of writing a book." at bounding box center [424, 161] width 217 height 9
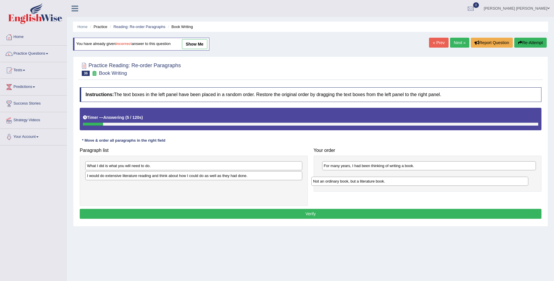
drag, startPoint x: 140, startPoint y: 166, endPoint x: 366, endPoint y: 181, distance: 226.6
click at [366, 181] on div "Not an ordinary book, but a literature book." at bounding box center [419, 181] width 217 height 9
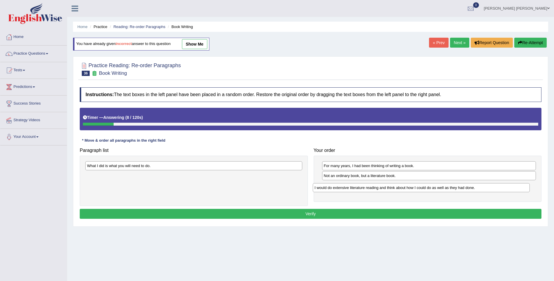
drag, startPoint x: 131, startPoint y: 175, endPoint x: 358, endPoint y: 187, distance: 227.8
click at [358, 187] on div "I would do extensive literature reading and think about how I could do as well …" at bounding box center [421, 187] width 217 height 9
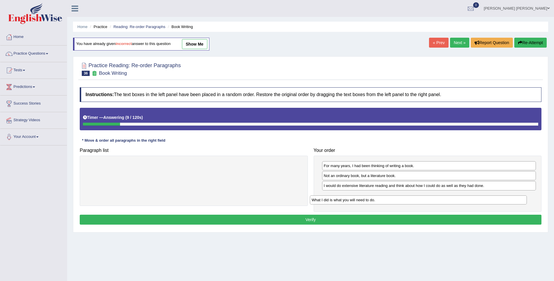
drag, startPoint x: 180, startPoint y: 164, endPoint x: 405, endPoint y: 198, distance: 227.5
click at [405, 198] on div "What I did is what you will need to do." at bounding box center [418, 199] width 217 height 9
click at [391, 216] on button "Verify" at bounding box center [311, 220] width 462 height 10
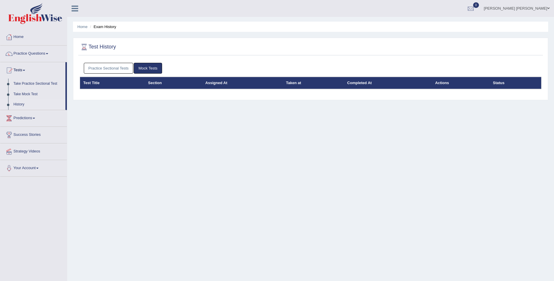
click at [120, 63] on link "Practice Sectional Tests" at bounding box center [109, 68] width 50 height 11
click at [105, 67] on link "Practice Sectional Tests" at bounding box center [109, 68] width 50 height 11
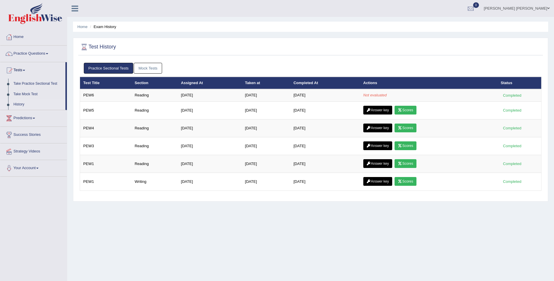
click at [549, 9] on span at bounding box center [548, 8] width 2 height 4
click at [508, 77] on link "Log out" at bounding box center [516, 69] width 73 height 13
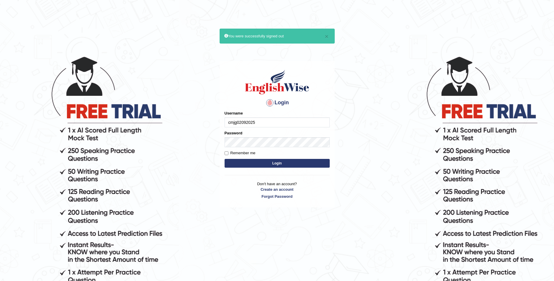
type input "cmjg02092025"
click at [213, 136] on body "× You were successfully signed out Login Please fix the following errors: Usern…" at bounding box center [277, 168] width 554 height 281
click at [225, 159] on button "Login" at bounding box center [277, 163] width 105 height 9
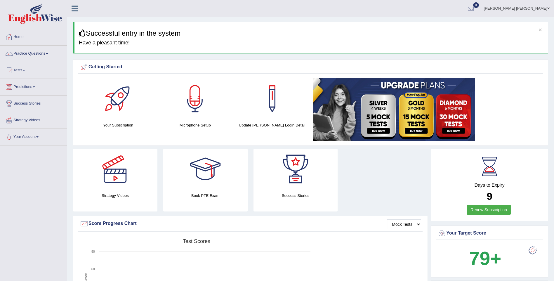
click at [475, 10] on div at bounding box center [470, 8] width 9 height 9
click at [447, 22] on strong "See All Alerts" at bounding box center [434, 24] width 26 height 5
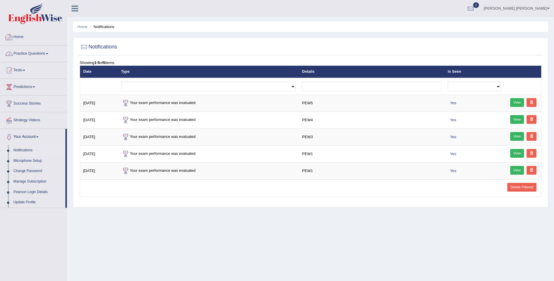
click at [21, 35] on link "Home" at bounding box center [33, 36] width 67 height 15
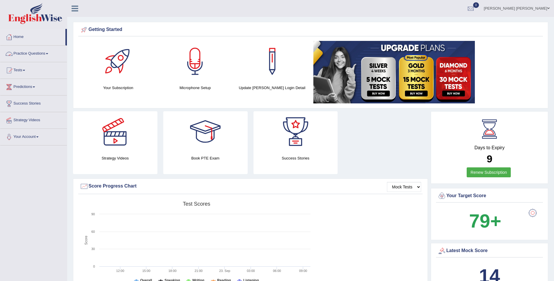
click at [34, 55] on link "Practice Questions" at bounding box center [33, 53] width 67 height 15
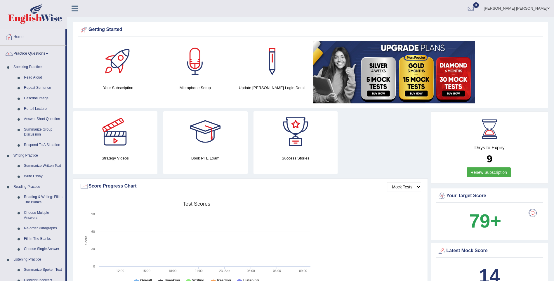
click at [33, 53] on link "Practice Questions" at bounding box center [32, 53] width 65 height 15
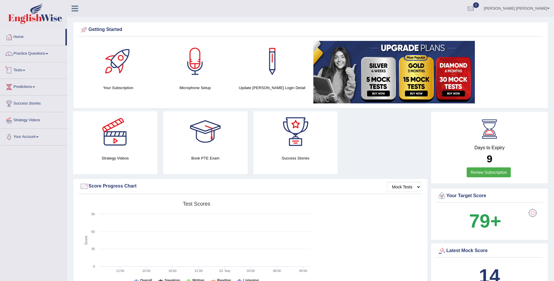
click at [21, 72] on link "Tests" at bounding box center [33, 69] width 67 height 15
click at [22, 104] on link "History" at bounding box center [38, 104] width 55 height 11
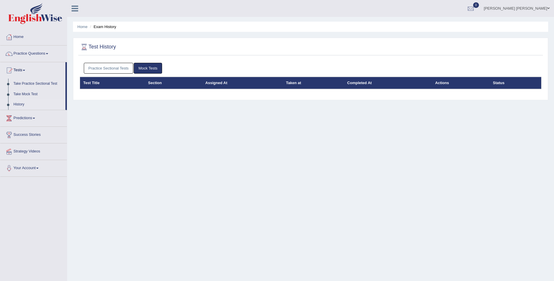
click at [122, 69] on link "Practice Sectional Tests" at bounding box center [109, 68] width 50 height 11
click at [103, 65] on link "Practice Sectional Tests" at bounding box center [109, 68] width 50 height 11
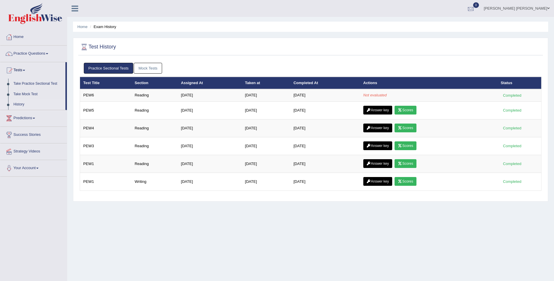
click at [475, 10] on div at bounding box center [470, 8] width 9 height 9
click at [447, 23] on strong "See All Alerts" at bounding box center [434, 24] width 26 height 5
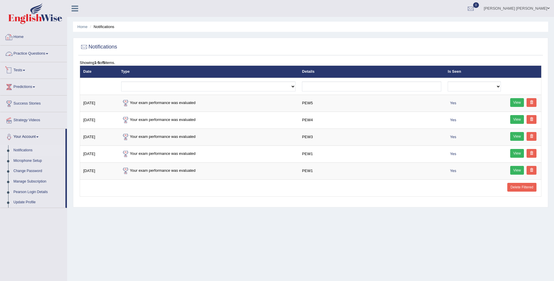
click at [20, 40] on link "Home" at bounding box center [33, 36] width 67 height 15
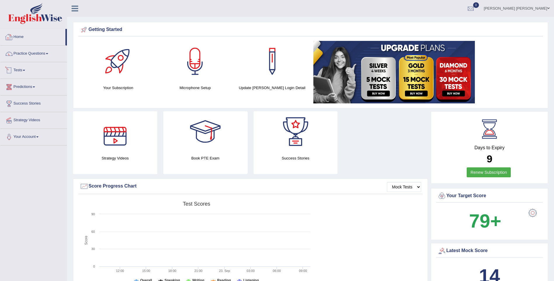
click at [22, 35] on link "Home" at bounding box center [32, 36] width 65 height 15
click at [22, 39] on link "Home" at bounding box center [32, 36] width 65 height 15
click at [25, 50] on link "Practice Questions" at bounding box center [33, 53] width 67 height 15
click at [19, 38] on link "Home" at bounding box center [32, 36] width 65 height 15
click at [35, 56] on link "Practice Questions" at bounding box center [33, 53] width 67 height 15
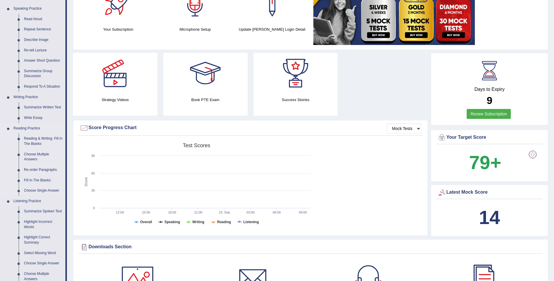
scroll to position [117, 0]
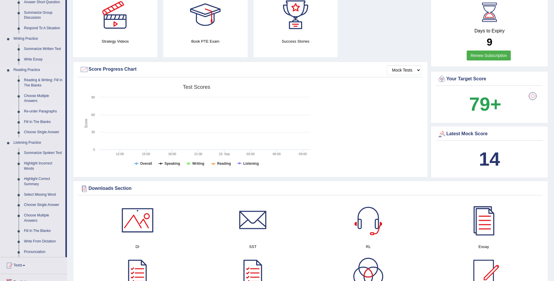
click at [42, 111] on link "Re-order Paragraphs" at bounding box center [43, 111] width 44 height 11
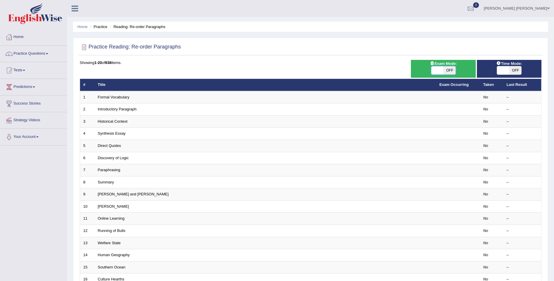
click at [440, 69] on span at bounding box center [437, 70] width 12 height 8
checkbox input "true"
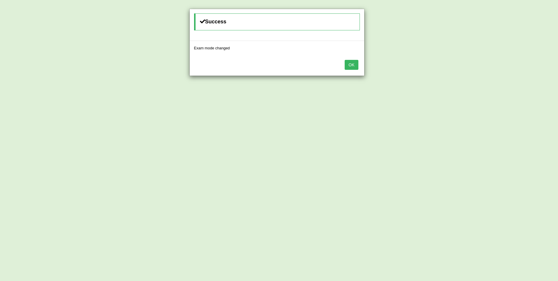
click at [354, 65] on button "OK" at bounding box center [351, 65] width 13 height 10
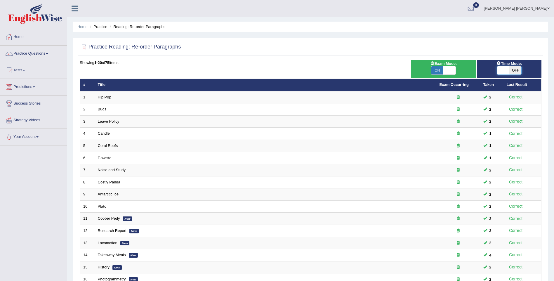
click at [507, 71] on span at bounding box center [503, 70] width 12 height 8
checkbox input "true"
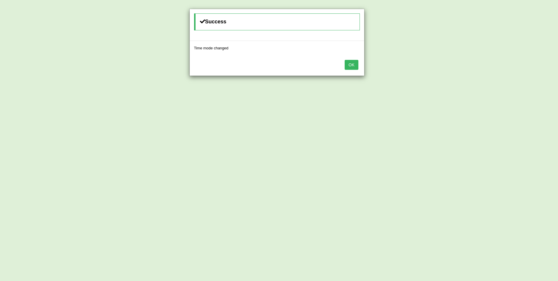
click at [352, 67] on button "OK" at bounding box center [351, 65] width 13 height 10
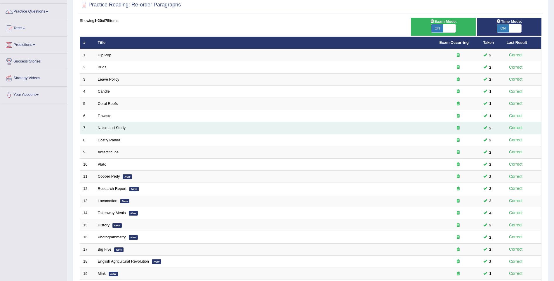
scroll to position [106, 0]
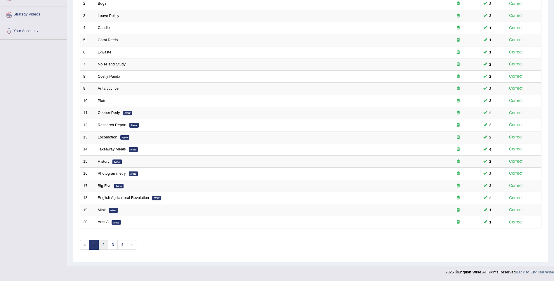
click at [104, 242] on link "2" at bounding box center [103, 245] width 10 height 10
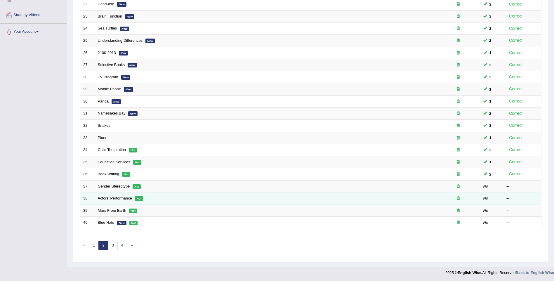
scroll to position [106, 0]
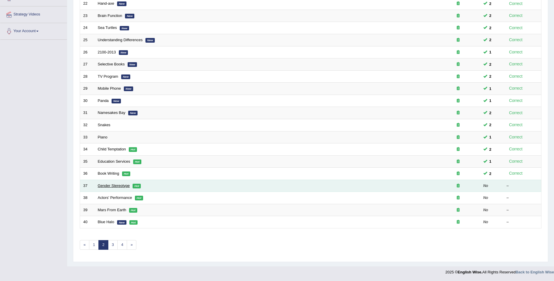
click at [110, 187] on link "Gender Stereotype" at bounding box center [114, 185] width 32 height 4
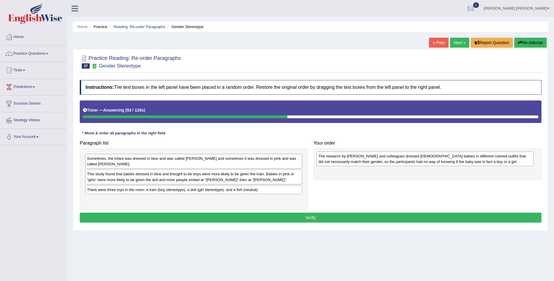
drag, startPoint x: 169, startPoint y: 199, endPoint x: 400, endPoint y: 161, distance: 233.9
click at [400, 161] on div "The research by [PERSON_NAME] and colleagues dressed [DEMOGRAPHIC_DATA] babies …" at bounding box center [425, 159] width 217 height 15
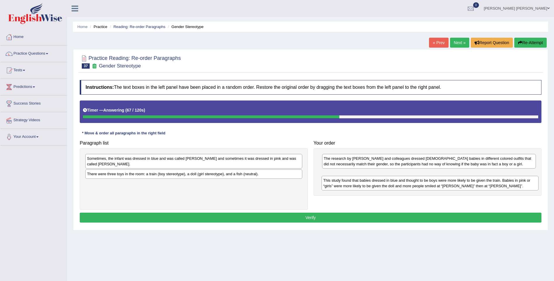
drag, startPoint x: 136, startPoint y: 169, endPoint x: 372, endPoint y: 181, distance: 236.6
click at [372, 181] on div "This study found that babies dressed in blue and thought to be boys were more l…" at bounding box center [430, 183] width 217 height 15
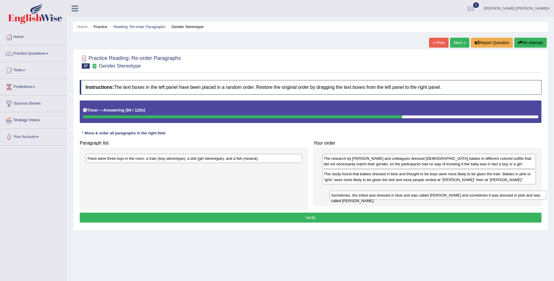
drag, startPoint x: 173, startPoint y: 157, endPoint x: 417, endPoint y: 194, distance: 246.9
click at [417, 194] on div "Sometimes, the infant was dressed in blue and was called [PERSON_NAME] and some…" at bounding box center [437, 195] width 217 height 9
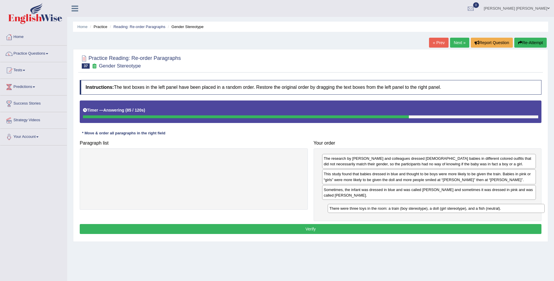
drag, startPoint x: 243, startPoint y: 157, endPoint x: 485, endPoint y: 207, distance: 247.5
click at [485, 207] on div "There were three toys in the room: a train (boy stereotype), a doll (girl stere…" at bounding box center [436, 208] width 217 height 9
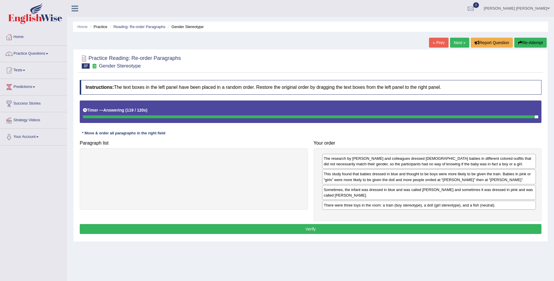
click at [390, 201] on div "There were three toys in the room: a train (boy stereotype), a doll (girl stere…" at bounding box center [429, 205] width 214 height 9
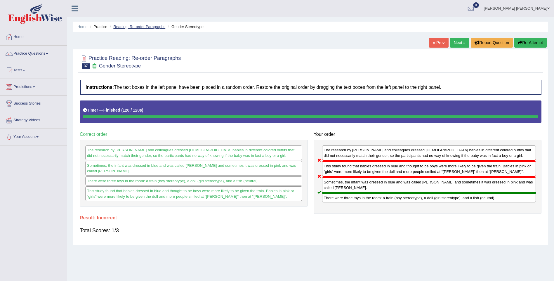
click at [146, 27] on link "Reading: Re-order Paragraphs" at bounding box center [139, 27] width 52 height 4
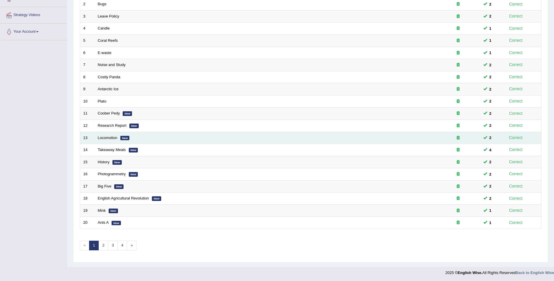
scroll to position [106, 0]
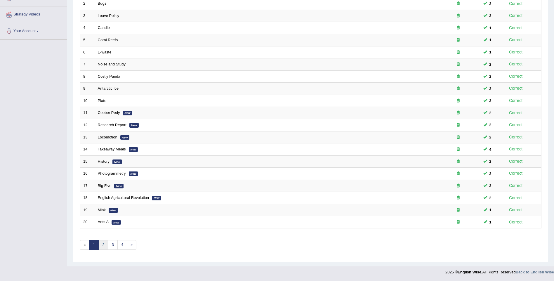
click at [103, 245] on link "2" at bounding box center [103, 245] width 10 height 10
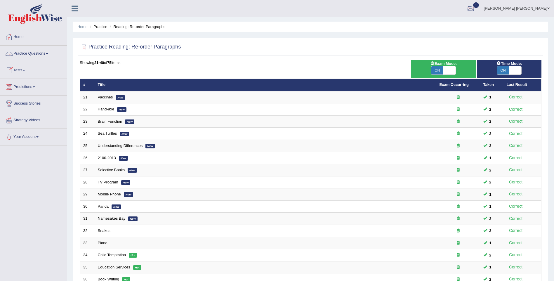
click at [475, 10] on div at bounding box center [470, 8] width 9 height 9
click at [408, 25] on span "PEW6" at bounding box center [403, 24] width 12 height 5
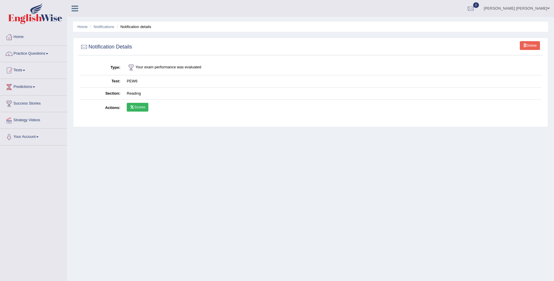
click at [145, 110] on link "Scores" at bounding box center [138, 107] width 22 height 9
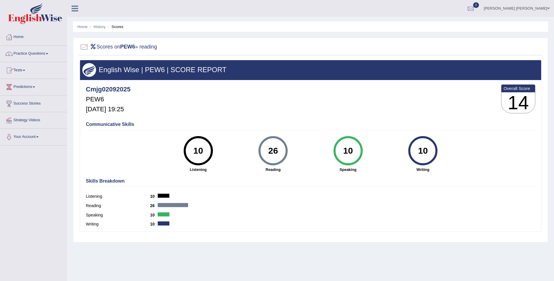
click at [21, 40] on link "Home" at bounding box center [33, 36] width 67 height 15
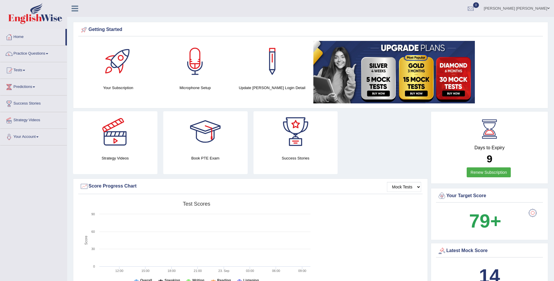
click at [24, 70] on link "Tests" at bounding box center [33, 69] width 67 height 15
click at [21, 100] on link "History" at bounding box center [38, 104] width 55 height 11
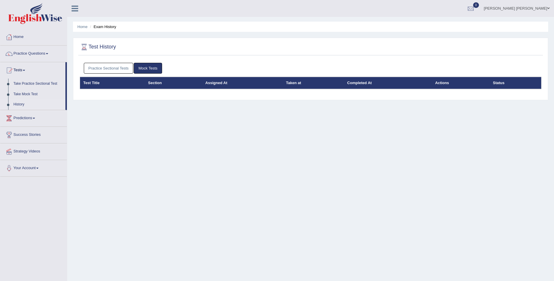
click at [119, 71] on link "Practice Sectional Tests" at bounding box center [109, 68] width 50 height 11
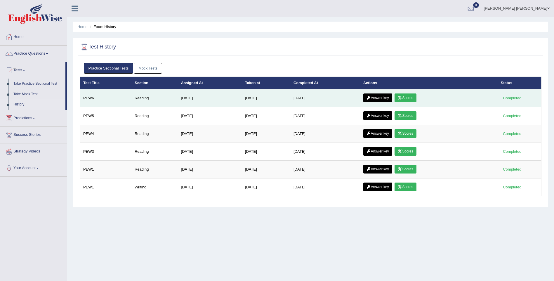
click at [376, 99] on link "Answer key" at bounding box center [377, 97] width 29 height 9
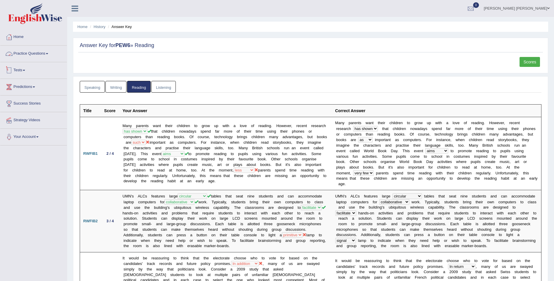
click at [22, 68] on link "Tests" at bounding box center [33, 69] width 67 height 15
click at [38, 82] on link "Take Practice Sectional Test" at bounding box center [38, 84] width 55 height 11
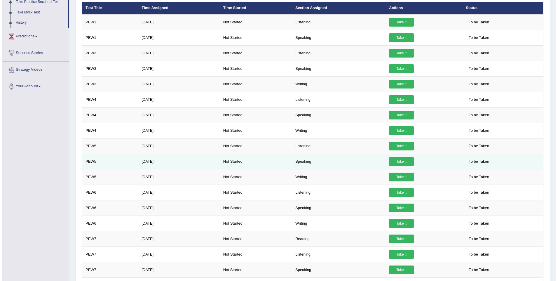
scroll to position [117, 0]
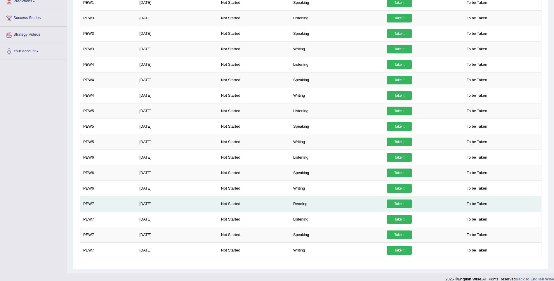
click at [397, 206] on link "Take it" at bounding box center [399, 203] width 25 height 9
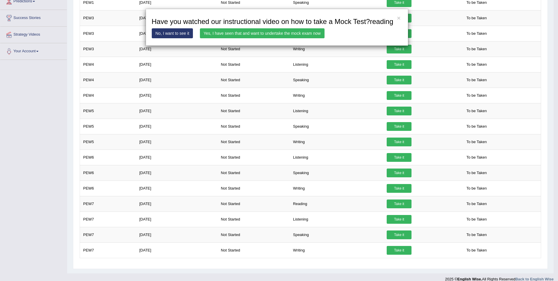
click at [302, 32] on link "Yes, I have seen that and want to undertake the mock exam now" at bounding box center [262, 33] width 125 height 10
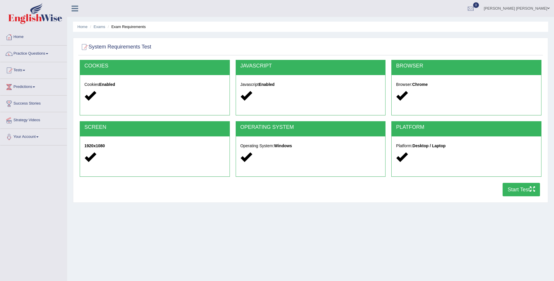
click at [522, 190] on button "Start Test" at bounding box center [521, 189] width 37 height 13
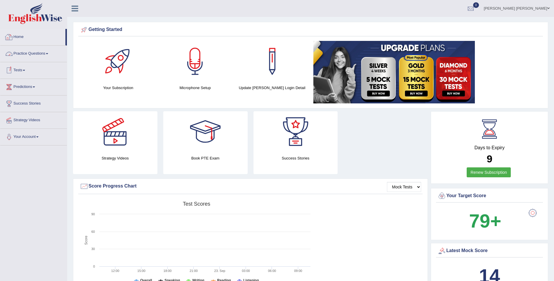
click at [19, 39] on link "Home" at bounding box center [32, 36] width 65 height 15
click at [25, 71] on link "Tests" at bounding box center [33, 69] width 67 height 15
click at [20, 103] on link "History" at bounding box center [38, 104] width 55 height 11
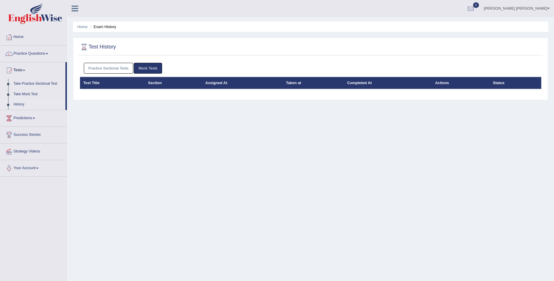
click at [117, 67] on link "Practice Sectional Tests" at bounding box center [109, 68] width 50 height 11
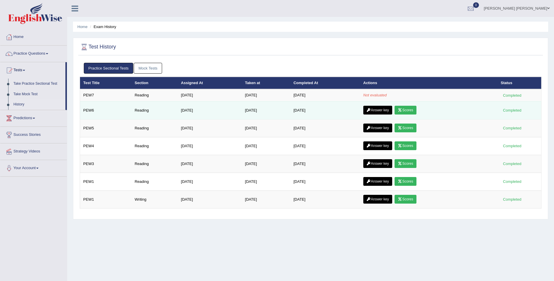
click at [385, 111] on link "Answer key" at bounding box center [377, 110] width 29 height 9
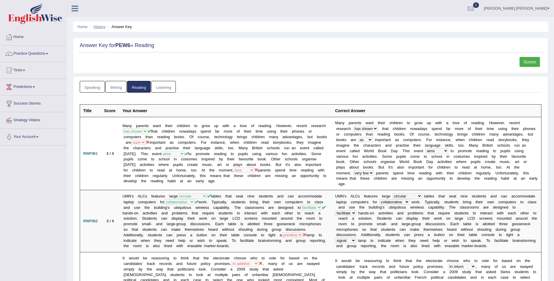
click at [100, 28] on link "History" at bounding box center [100, 27] width 12 height 4
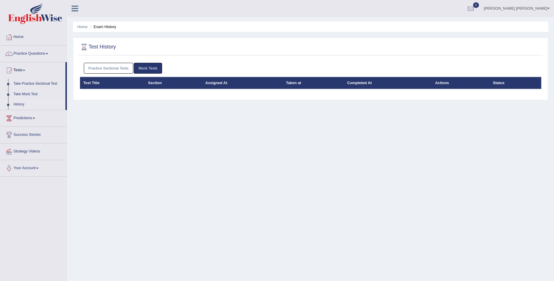
click at [115, 69] on link "Practice Sectional Tests" at bounding box center [109, 68] width 50 height 11
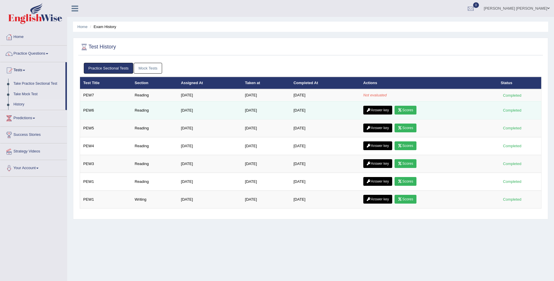
click at [409, 110] on link "Scores" at bounding box center [406, 110] width 22 height 9
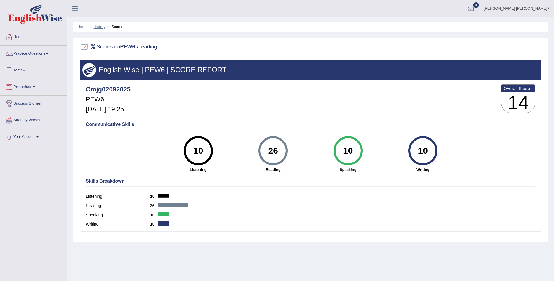
click at [103, 27] on link "History" at bounding box center [100, 27] width 12 height 4
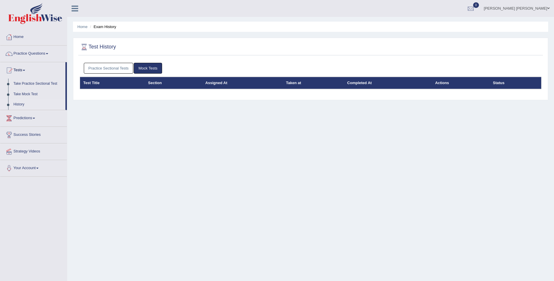
click at [118, 68] on link "Practice Sectional Tests" at bounding box center [109, 68] width 50 height 11
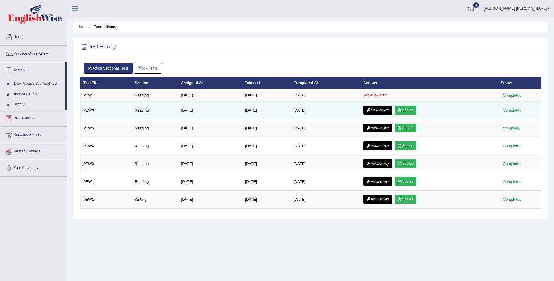
click at [385, 110] on link "Answer key" at bounding box center [377, 110] width 29 height 9
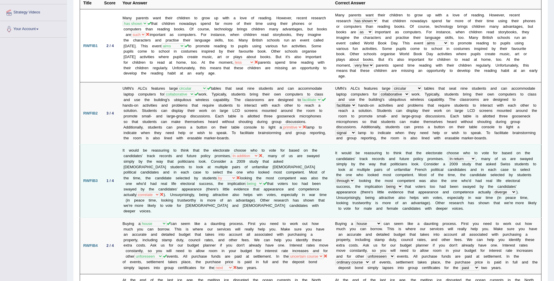
scroll to position [117, 0]
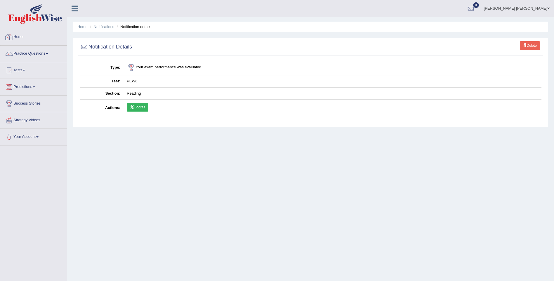
drag, startPoint x: 0, startPoint y: 0, endPoint x: 21, endPoint y: 40, distance: 44.9
click at [21, 40] on link "Home" at bounding box center [33, 36] width 67 height 15
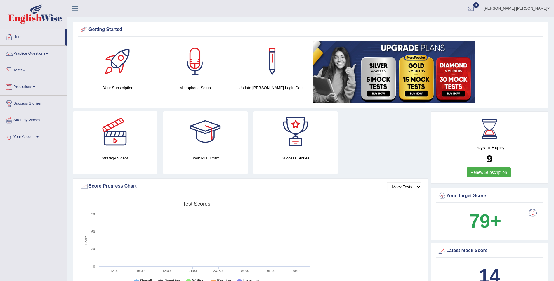
click at [22, 70] on link "Tests" at bounding box center [33, 69] width 67 height 15
click at [20, 105] on link "History" at bounding box center [38, 104] width 55 height 11
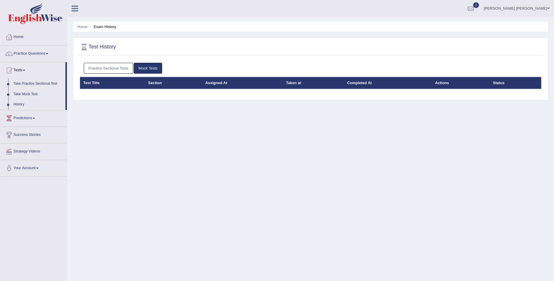
click at [112, 69] on link "Practice Sectional Tests" at bounding box center [109, 68] width 50 height 11
click at [101, 68] on link "Practice Sectional Tests" at bounding box center [109, 68] width 50 height 11
click at [97, 67] on link "Practice Sectional Tests" at bounding box center [109, 68] width 50 height 11
click at [124, 69] on link "Practice Sectional Tests" at bounding box center [109, 68] width 50 height 11
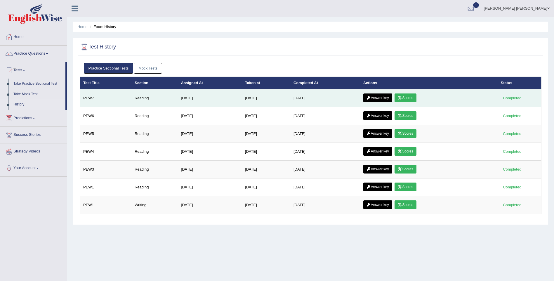
click at [405, 98] on link "Scores" at bounding box center [406, 97] width 22 height 9
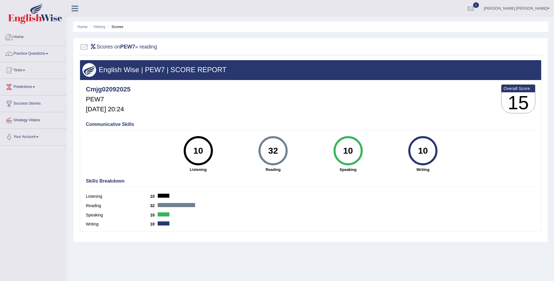
click at [21, 37] on link "Home" at bounding box center [33, 36] width 67 height 15
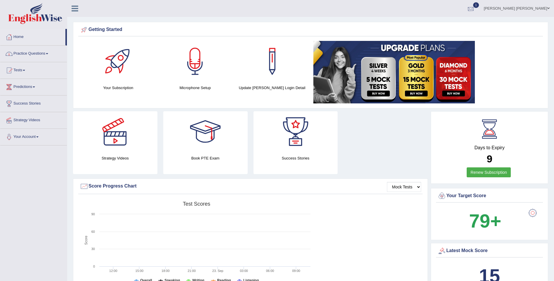
click at [475, 7] on div at bounding box center [470, 8] width 9 height 9
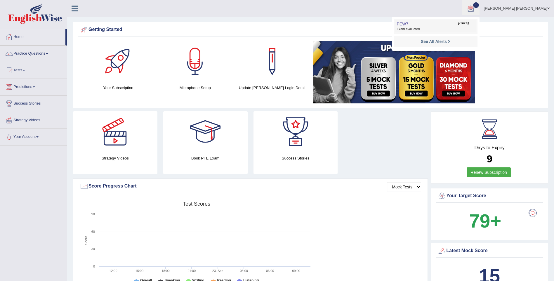
click at [427, 25] on link "PEW7 Sep 23, 2025 Exam evaluated" at bounding box center [435, 26] width 81 height 12
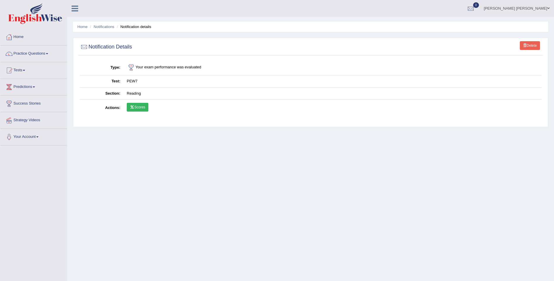
click at [144, 106] on link "Scores" at bounding box center [138, 107] width 22 height 9
click at [541, 9] on link "Mark Jay Gumogda Corton" at bounding box center [517, 7] width 74 height 15
click at [507, 77] on link "Log out" at bounding box center [516, 69] width 73 height 13
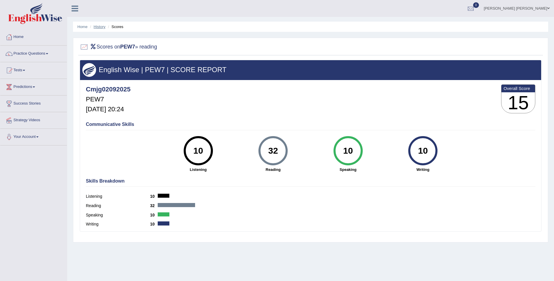
click at [100, 29] on link "History" at bounding box center [100, 27] width 12 height 4
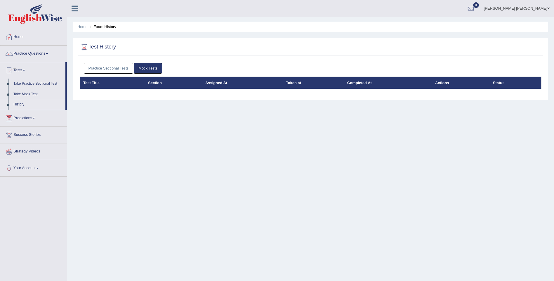
click at [117, 70] on link "Practice Sectional Tests" at bounding box center [109, 68] width 50 height 11
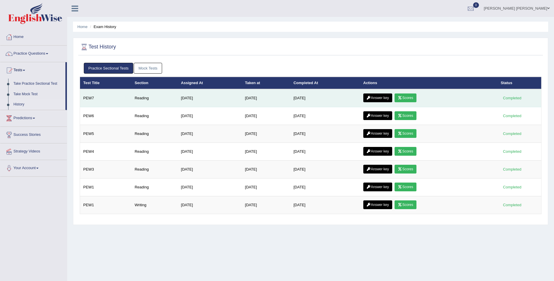
click at [385, 100] on link "Answer key" at bounding box center [377, 97] width 29 height 9
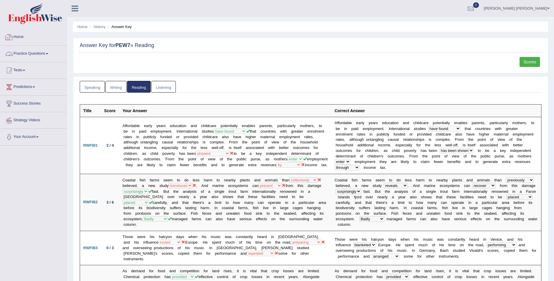
click at [20, 37] on link "Home" at bounding box center [33, 36] width 67 height 15
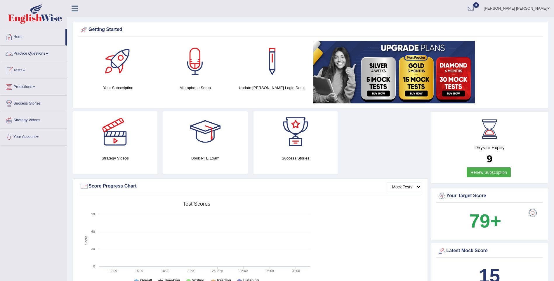
click at [26, 70] on link "Tests" at bounding box center [33, 69] width 67 height 15
